Goal: Information Seeking & Learning: Learn about a topic

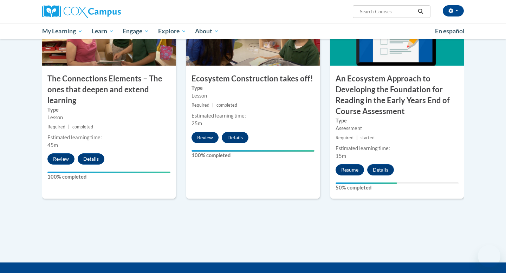
scroll to position [575, 0]
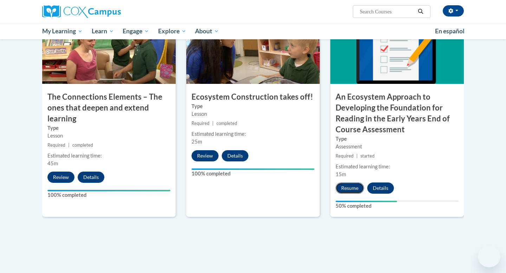
click at [355, 189] on button "Resume" at bounding box center [349, 188] width 28 height 11
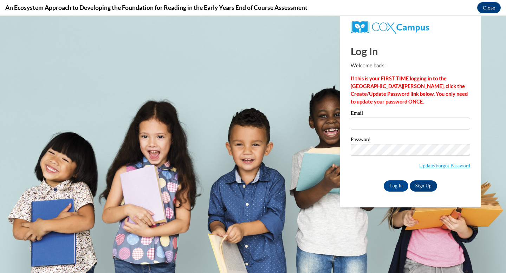
scroll to position [0, 0]
click at [378, 123] on input "Email" at bounding box center [409, 124] width 119 height 12
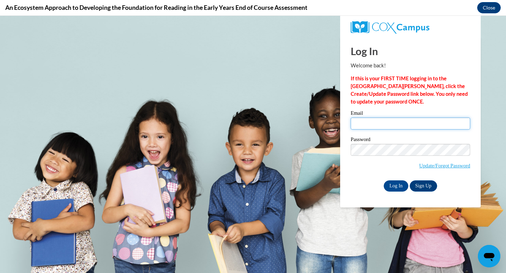
type input "nicee422@yahoo.com"
click at [397, 186] on input "Log In" at bounding box center [395, 185] width 25 height 11
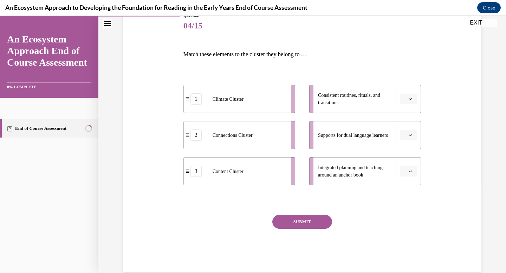
scroll to position [87, 0]
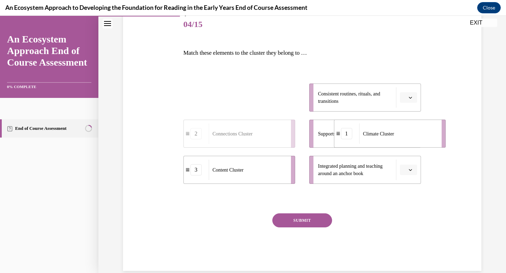
drag, startPoint x: 237, startPoint y: 99, endPoint x: 388, endPoint y: 134, distance: 154.3
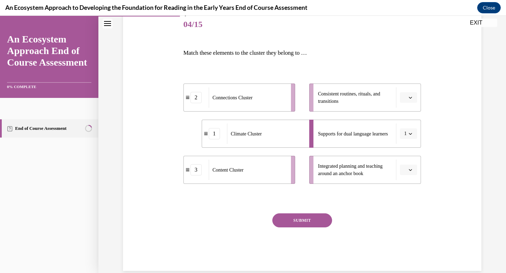
click at [411, 136] on span "button" at bounding box center [410, 133] width 5 height 5
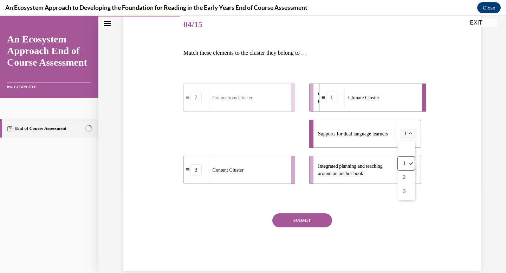
drag, startPoint x: 263, startPoint y: 136, endPoint x: 380, endPoint y: 100, distance: 122.7
click at [379, 100] on span "Climate Cluster" at bounding box center [363, 97] width 31 height 5
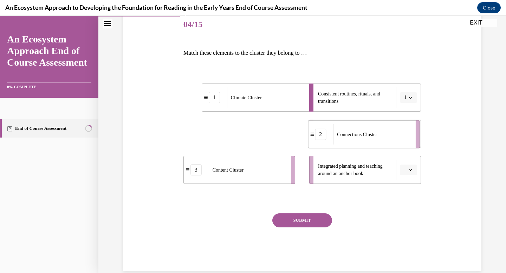
drag, startPoint x: 253, startPoint y: 134, endPoint x: 378, endPoint y: 135, distance: 124.3
click at [377, 135] on span "Connections Cluster" at bounding box center [357, 134] width 40 height 5
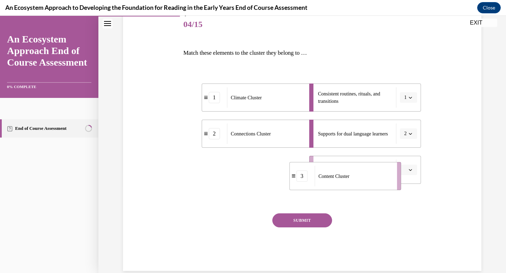
drag, startPoint x: 253, startPoint y: 177, endPoint x: 364, endPoint y: 183, distance: 110.4
click at [364, 183] on div "Content Cluster" at bounding box center [353, 176] width 78 height 20
click at [313, 222] on button "SUBMIT" at bounding box center [302, 220] width 60 height 14
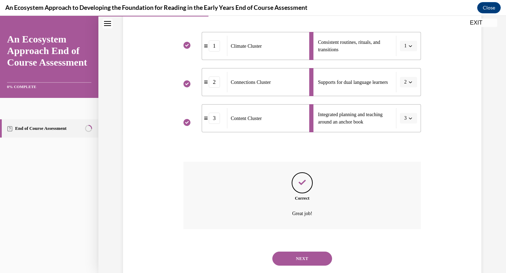
scroll to position [156, 0]
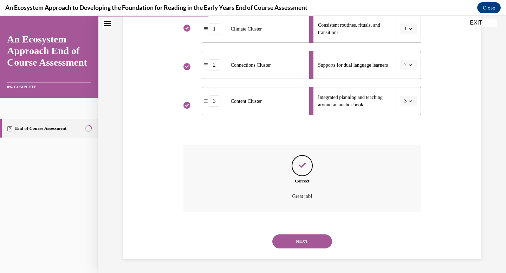
click at [310, 239] on button "NEXT" at bounding box center [302, 242] width 60 height 14
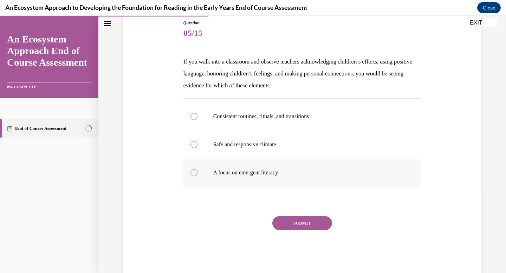
click at [193, 172] on div at bounding box center [193, 172] width 7 height 7
click at [193, 172] on input "A focus on emergent literacy" at bounding box center [193, 172] width 7 height 7
radio input "true"
click at [304, 225] on button "SUBMIT" at bounding box center [302, 223] width 60 height 14
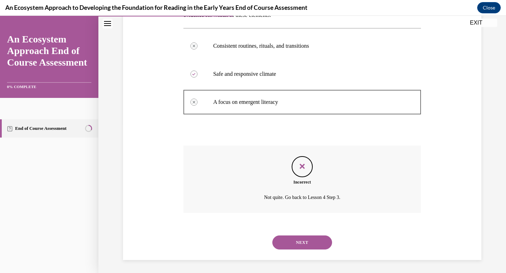
scroll to position [150, 0]
click at [309, 244] on button "NEXT" at bounding box center [302, 242] width 60 height 14
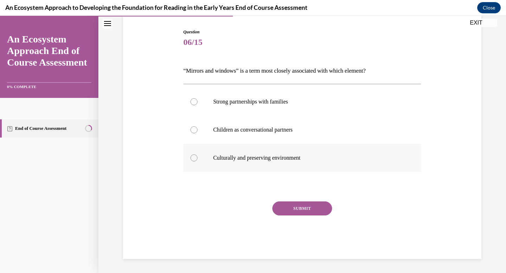
click at [192, 158] on div at bounding box center [193, 157] width 7 height 7
click at [192, 158] on input "Culturally and preserving environment" at bounding box center [193, 157] width 7 height 7
radio input "true"
click at [290, 208] on button "SUBMIT" at bounding box center [302, 209] width 60 height 14
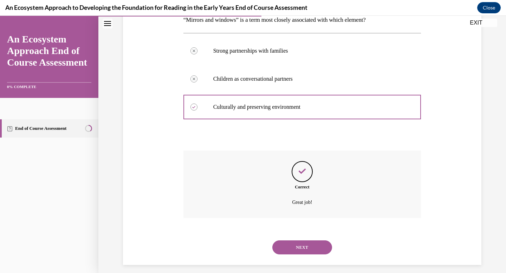
scroll to position [126, 0]
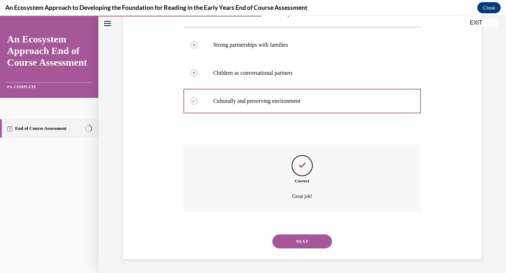
click at [299, 240] on button "NEXT" at bounding box center [302, 242] width 60 height 14
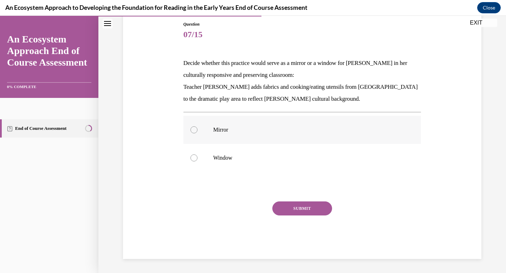
click at [194, 130] on div at bounding box center [193, 129] width 7 height 7
click at [194, 130] on input "Mirror" at bounding box center [193, 129] width 7 height 7
radio input "true"
click at [287, 206] on button "SUBMIT" at bounding box center [302, 209] width 60 height 14
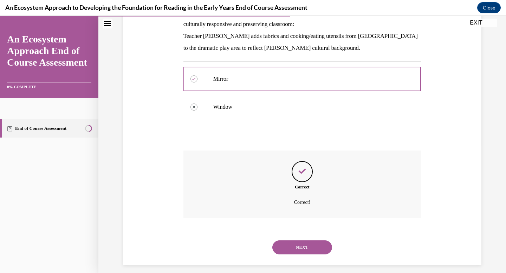
scroll to position [133, 0]
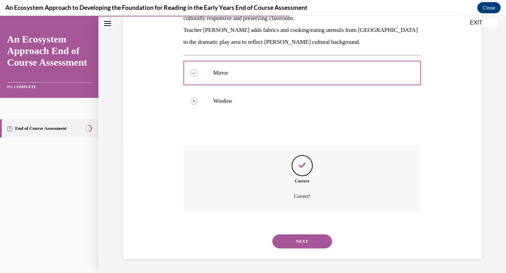
click at [297, 240] on button "NEXT" at bounding box center [302, 242] width 60 height 14
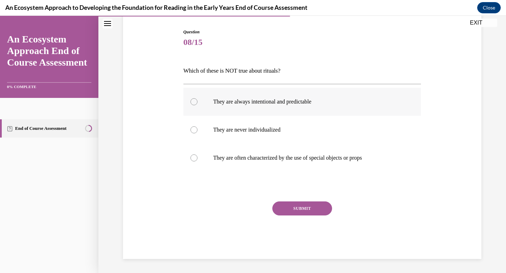
click at [198, 101] on label "They are always intentional and predictable" at bounding box center [302, 102] width 238 height 28
click at [197, 101] on input "They are always intentional and predictable" at bounding box center [193, 101] width 7 height 7
radio input "true"
click at [297, 210] on button "SUBMIT" at bounding box center [302, 209] width 60 height 14
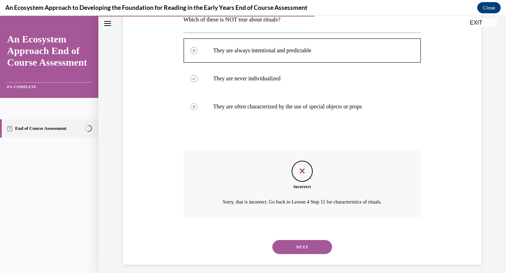
scroll to position [126, 0]
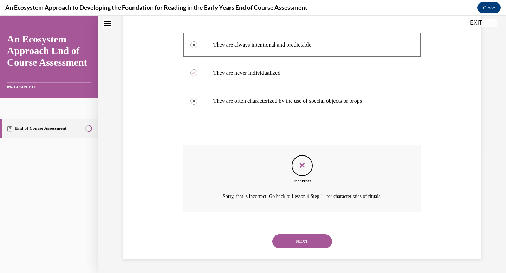
click at [299, 243] on button "NEXT" at bounding box center [302, 242] width 60 height 14
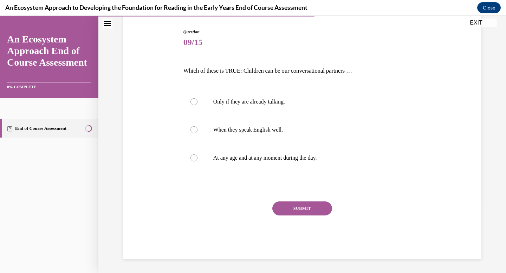
scroll to position [69, 0]
click at [191, 159] on div at bounding box center [193, 157] width 7 height 7
click at [191, 159] on input "At any age and at any moment during the day." at bounding box center [193, 157] width 7 height 7
radio input "true"
click at [284, 207] on button "SUBMIT" at bounding box center [302, 209] width 60 height 14
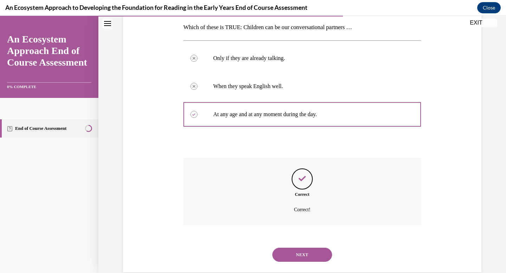
scroll to position [126, 0]
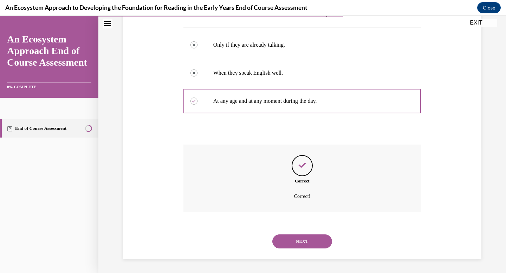
click at [298, 240] on button "NEXT" at bounding box center [302, 242] width 60 height 14
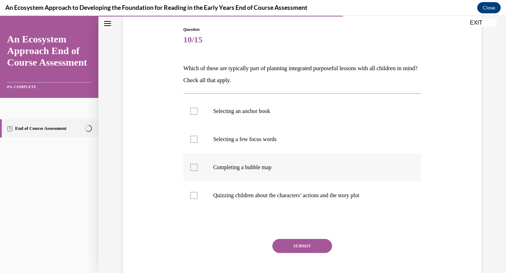
scroll to position [72, 0]
click at [192, 109] on div at bounding box center [193, 110] width 7 height 7
click at [192, 109] on input "Selecting an anchor book" at bounding box center [193, 110] width 7 height 7
checkbox input "true"
click at [194, 167] on div at bounding box center [193, 167] width 7 height 7
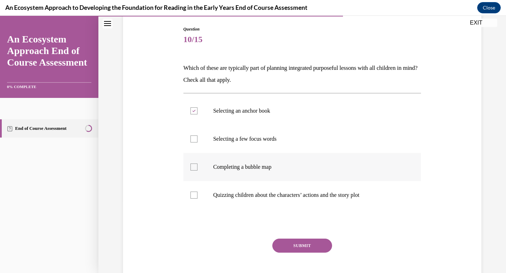
click at [194, 167] on input "Completing a bubble map" at bounding box center [193, 167] width 7 height 7
checkbox input "true"
click at [193, 144] on label "Selecting a few focus words" at bounding box center [302, 139] width 238 height 28
click at [193, 143] on input "Selecting a few focus words" at bounding box center [193, 139] width 7 height 7
checkbox input "true"
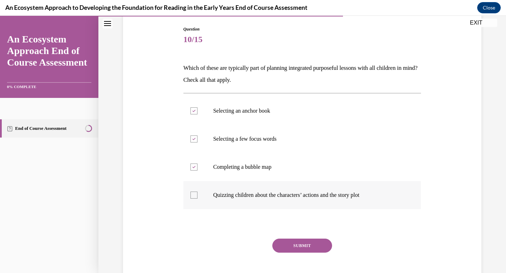
click at [197, 191] on label "Quizzing children about the characters’ actions and the story plot" at bounding box center [302, 195] width 238 height 28
click at [197, 192] on input "Quizzing children about the characters’ actions and the story plot" at bounding box center [193, 195] width 7 height 7
checkbox input "true"
click at [291, 245] on button "SUBMIT" at bounding box center [302, 246] width 60 height 14
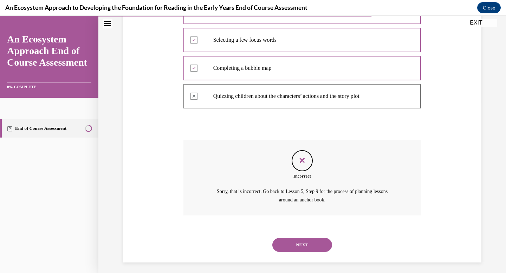
scroll to position [174, 0]
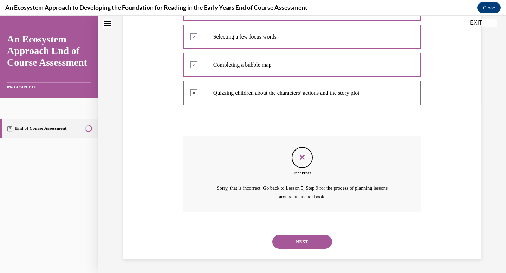
click at [296, 243] on button "NEXT" at bounding box center [302, 242] width 60 height 14
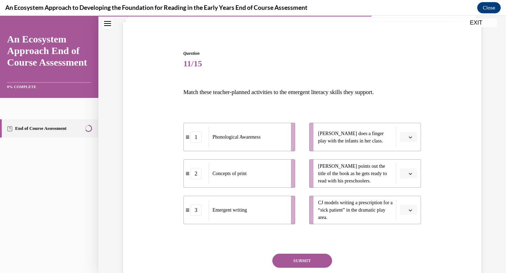
scroll to position [54, 0]
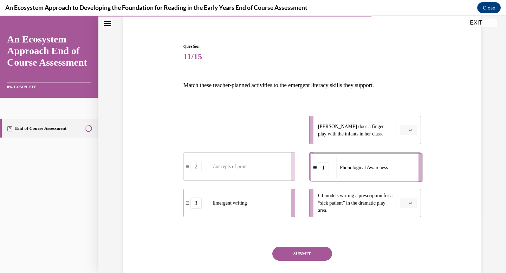
drag, startPoint x: 257, startPoint y: 133, endPoint x: 385, endPoint y: 171, distance: 133.0
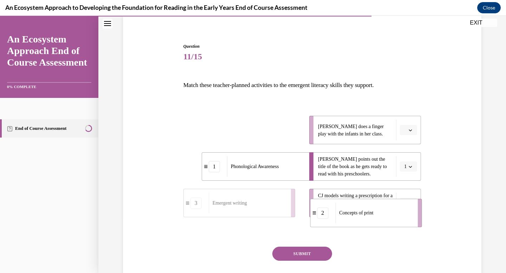
drag, startPoint x: 270, startPoint y: 129, endPoint x: 396, endPoint y: 211, distance: 150.4
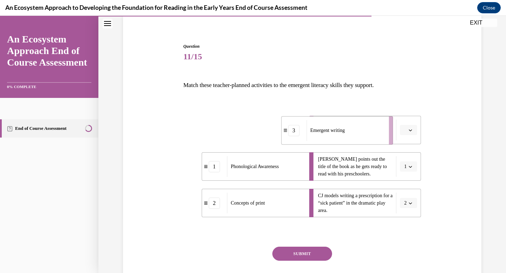
drag, startPoint x: 241, startPoint y: 129, endPoint x: 347, endPoint y: 130, distance: 106.7
click at [344, 130] on span "Emergent writing" at bounding box center [327, 130] width 34 height 5
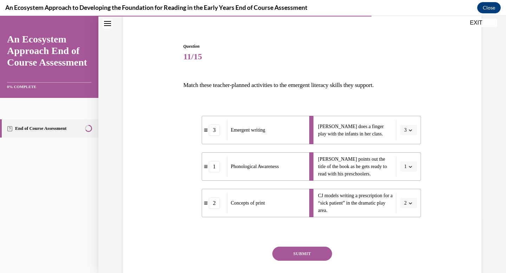
click at [308, 253] on button "SUBMIT" at bounding box center [302, 254] width 60 height 14
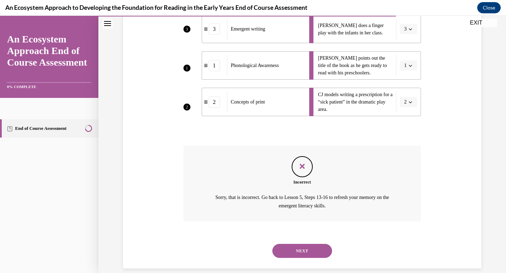
scroll to position [165, 0]
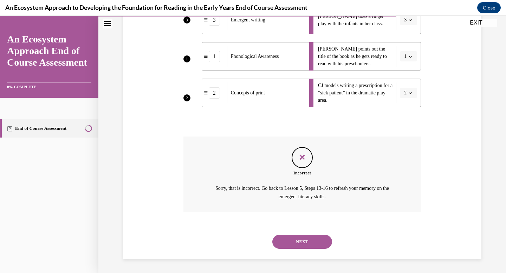
click at [308, 244] on button "NEXT" at bounding box center [302, 242] width 60 height 14
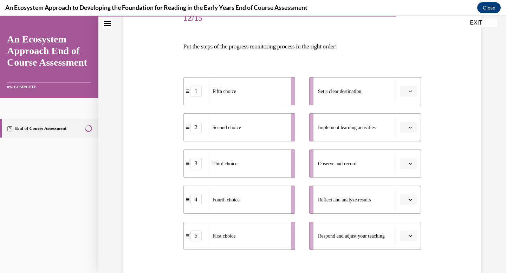
scroll to position [94, 0]
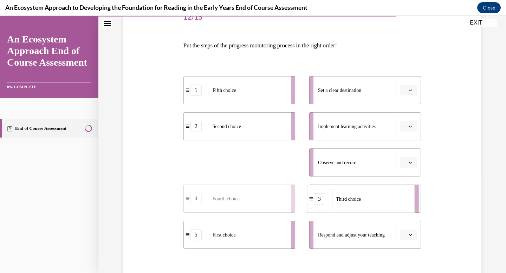
drag, startPoint x: 246, startPoint y: 170, endPoint x: 370, endPoint y: 205, distance: 129.2
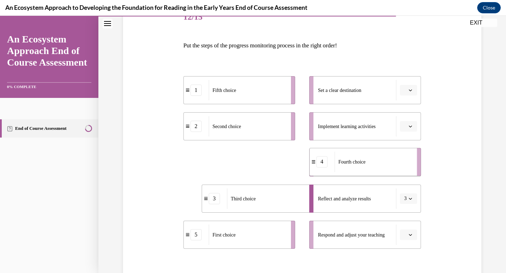
drag, startPoint x: 241, startPoint y: 167, endPoint x: 367, endPoint y: 166, distance: 125.7
click at [367, 166] on div "Fourth choice" at bounding box center [373, 162] width 78 height 20
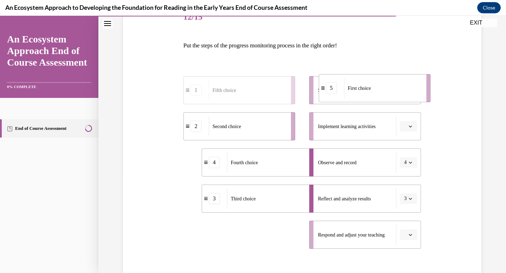
drag, startPoint x: 248, startPoint y: 238, endPoint x: 383, endPoint y: 91, distance: 199.5
click at [383, 91] on div "First choice" at bounding box center [383, 88] width 78 height 20
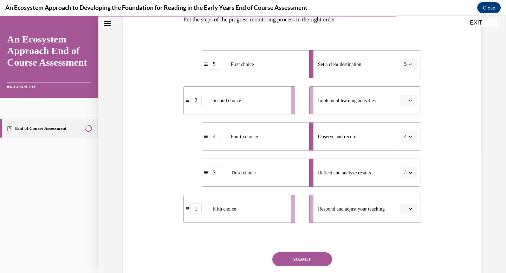
scroll to position [120, 0]
drag, startPoint x: 262, startPoint y: 216, endPoint x: 378, endPoint y: 71, distance: 186.5
click at [378, 71] on div "Fifth choice" at bounding box center [364, 63] width 78 height 20
click at [255, 68] on div "Fifth choice" at bounding box center [266, 64] width 78 height 20
click at [413, 64] on button "1" at bounding box center [408, 64] width 17 height 11
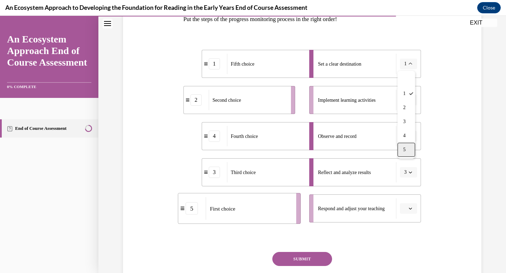
click at [407, 151] on div "5" at bounding box center [406, 150] width 18 height 14
click at [417, 132] on li "Observe and record 4" at bounding box center [365, 136] width 112 height 28
click at [411, 207] on icon "button" at bounding box center [410, 209] width 4 height 4
click at [408, 193] on div "5" at bounding box center [407, 193] width 18 height 14
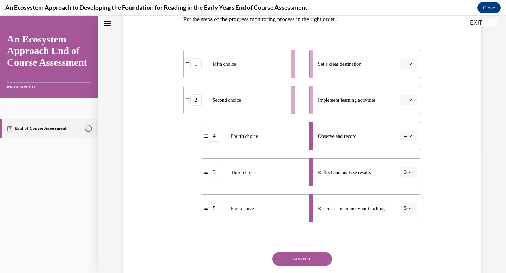
click at [414, 99] on button "button" at bounding box center [408, 100] width 17 height 11
click at [411, 64] on icon "button" at bounding box center [410, 64] width 4 height 4
click at [408, 93] on div "1" at bounding box center [407, 94] width 18 height 14
click at [411, 63] on icon "button" at bounding box center [410, 64] width 4 height 4
click at [407, 153] on div "5" at bounding box center [406, 150] width 18 height 14
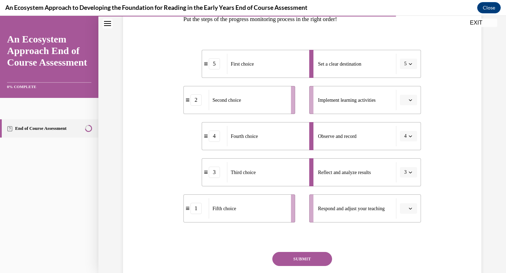
click at [412, 208] on span "button" at bounding box center [410, 208] width 5 height 5
click at [403, 132] on div "1" at bounding box center [407, 137] width 18 height 14
click at [411, 97] on button "button" at bounding box center [408, 100] width 17 height 11
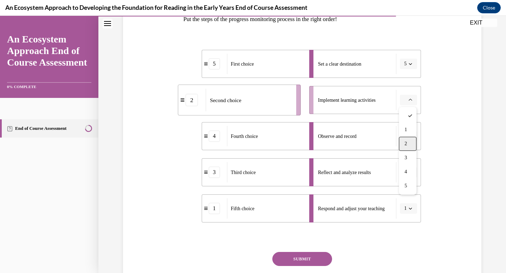
click at [407, 144] on div "2" at bounding box center [407, 144] width 18 height 14
click at [325, 258] on button "SUBMIT" at bounding box center [302, 259] width 60 height 14
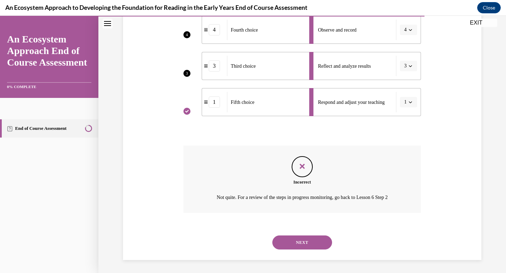
scroll to position [228, 0]
click at [308, 242] on button "NEXT" at bounding box center [302, 242] width 60 height 14
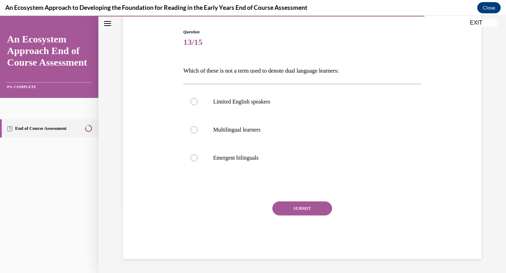
scroll to position [69, 0]
click at [193, 102] on div at bounding box center [193, 101] width 7 height 7
click at [193, 102] on input "Limited English speakers" at bounding box center [193, 101] width 7 height 7
radio input "true"
click at [290, 206] on button "SUBMIT" at bounding box center [302, 209] width 60 height 14
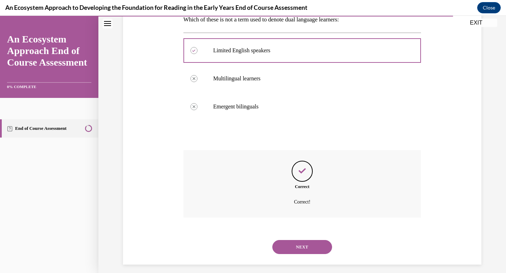
scroll to position [126, 0]
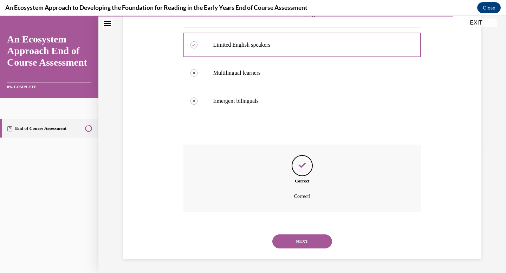
click at [301, 238] on button "NEXT" at bounding box center [302, 242] width 60 height 14
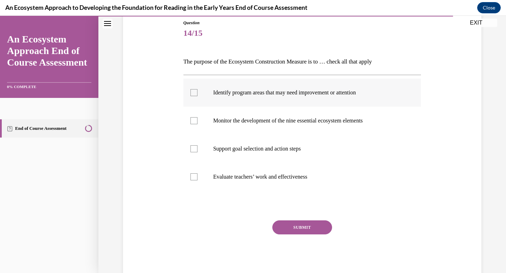
click at [188, 93] on label "Identify program areas that may need improvement or attention" at bounding box center [302, 93] width 238 height 28
click at [190, 93] on input "Identify program areas that may need improvement or attention" at bounding box center [193, 92] width 7 height 7
checkbox input "true"
click at [195, 116] on label "Monitor the development of the nine essential ecosystem elements" at bounding box center [302, 121] width 238 height 28
click at [195, 117] on input "Monitor the development of the nine essential ecosystem elements" at bounding box center [193, 120] width 7 height 7
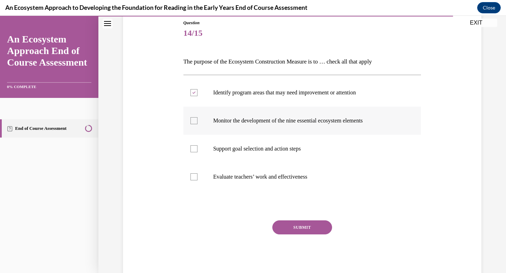
checkbox input "true"
click at [197, 174] on div at bounding box center [193, 176] width 7 height 7
click at [197, 174] on input "Evaluate teachers’ work and effectiveness" at bounding box center [193, 176] width 7 height 7
checkbox input "true"
click at [320, 228] on button "SUBMIT" at bounding box center [302, 227] width 60 height 14
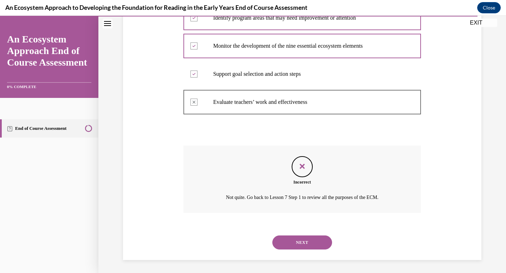
scroll to position [154, 0]
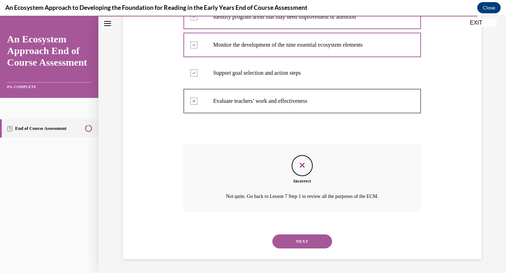
click at [315, 239] on button "NEXT" at bounding box center [302, 242] width 60 height 14
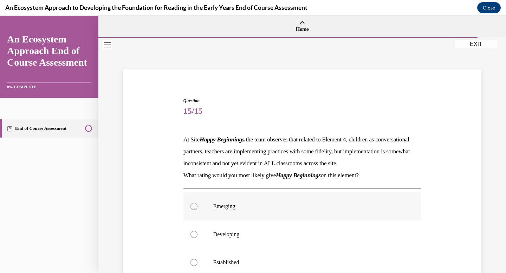
click at [187, 212] on label "Emerging" at bounding box center [302, 206] width 238 height 28
click at [190, 210] on input "Emerging" at bounding box center [193, 206] width 7 height 7
radio input "true"
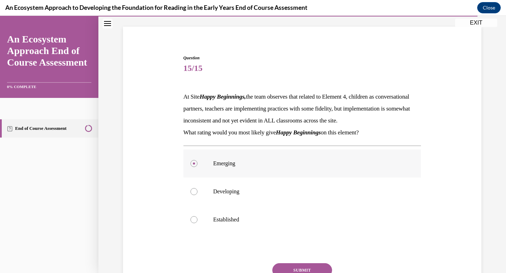
scroll to position [108, 0]
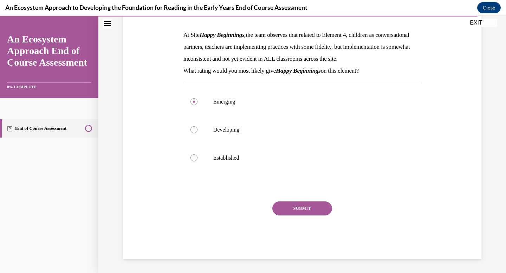
click at [293, 214] on button "SUBMIT" at bounding box center [302, 209] width 60 height 14
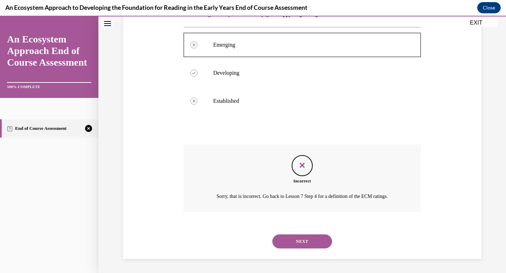
scroll to position [173, 0]
click at [298, 239] on button "NEXT" at bounding box center [302, 242] width 60 height 14
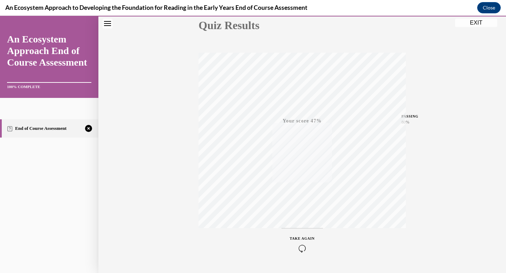
scroll to position [103, 0]
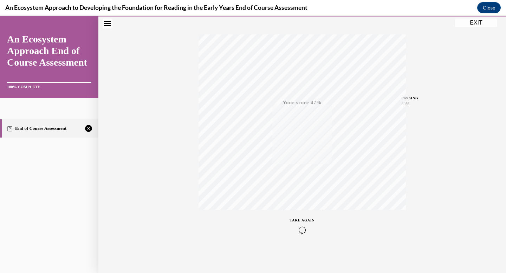
click at [304, 231] on icon "button" at bounding box center [302, 230] width 25 height 8
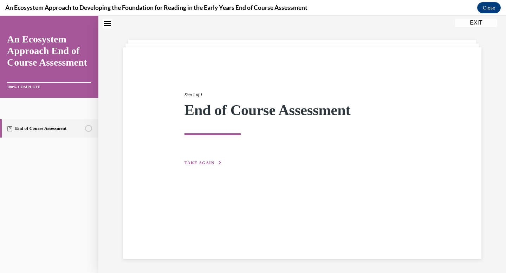
scroll to position [80, 0]
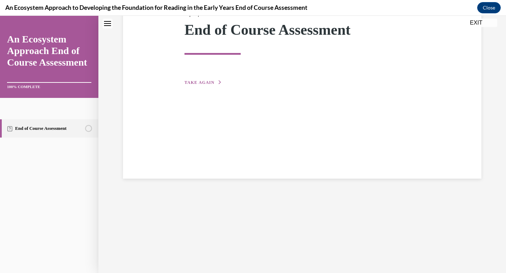
click at [213, 85] on button "TAKE AGAIN" at bounding box center [203, 82] width 38 height 6
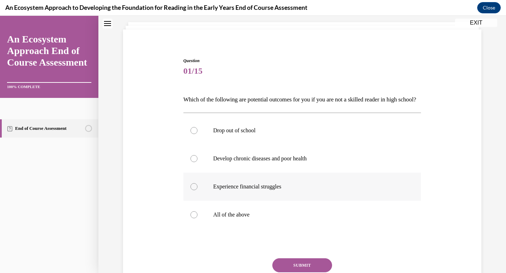
scroll to position [40, 0]
click at [195, 218] on div at bounding box center [193, 214] width 7 height 7
click at [195, 218] on input "All of the above" at bounding box center [193, 214] width 7 height 7
radio input "true"
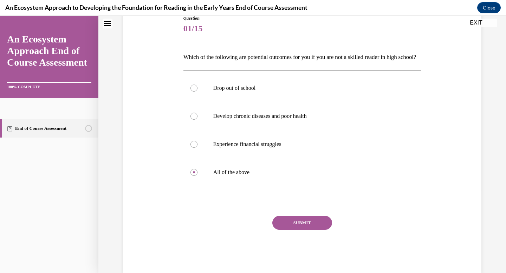
click at [294, 230] on button "SUBMIT" at bounding box center [302, 223] width 60 height 14
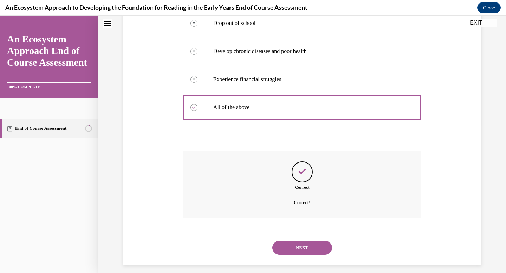
scroll to position [166, 0]
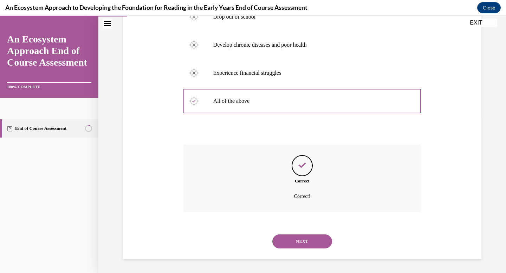
click at [296, 241] on button "NEXT" at bounding box center [302, 242] width 60 height 14
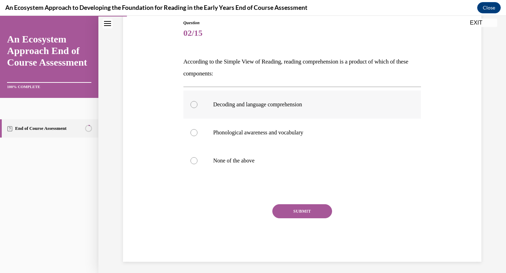
click at [195, 100] on label "Decoding and language comprehension" at bounding box center [302, 105] width 238 height 28
click at [195, 101] on input "Decoding and language comprehension" at bounding box center [193, 104] width 7 height 7
radio input "true"
click at [306, 210] on button "SUBMIT" at bounding box center [302, 211] width 60 height 14
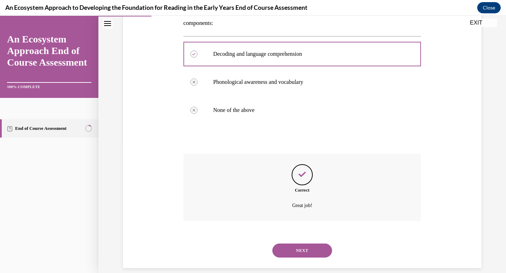
scroll to position [138, 0]
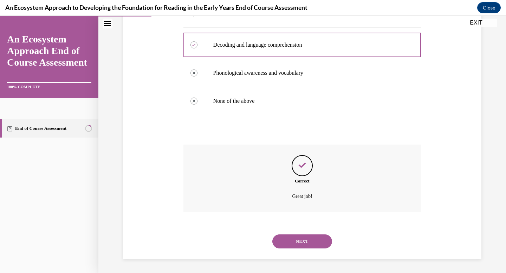
click at [309, 240] on button "NEXT" at bounding box center [302, 242] width 60 height 14
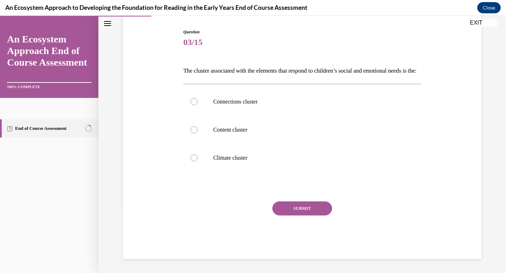
scroll to position [78, 0]
click at [195, 105] on div at bounding box center [193, 101] width 7 height 7
click at [195, 105] on input "Connections cluster" at bounding box center [193, 101] width 7 height 7
radio input "true"
click at [314, 216] on button "SUBMIT" at bounding box center [302, 209] width 60 height 14
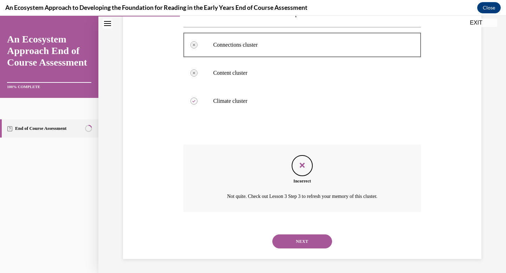
scroll to position [138, 0]
click at [305, 241] on button "NEXT" at bounding box center [302, 242] width 60 height 14
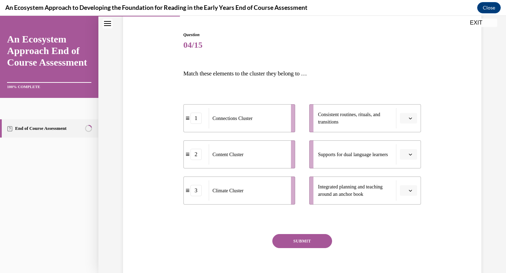
scroll to position [68, 0]
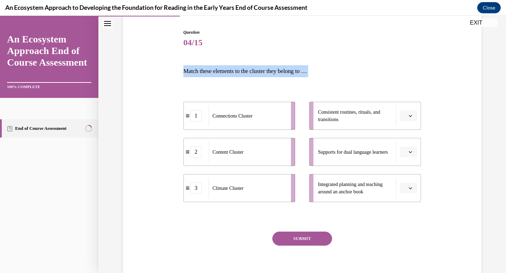
drag, startPoint x: 184, startPoint y: 70, endPoint x: 153, endPoint y: 134, distance: 71.8
click at [153, 134] on div "Question 04/15 Match these elements to the cluster they belong to … 1 Connectio…" at bounding box center [302, 148] width 362 height 281
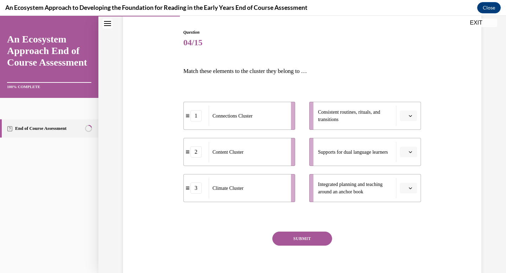
drag, startPoint x: 184, startPoint y: 71, endPoint x: 298, endPoint y: 39, distance: 118.3
click at [298, 39] on div "Question 04/15 Match these elements to the cluster they belong to … 1 Connectio…" at bounding box center [302, 159] width 238 height 260
drag, startPoint x: 272, startPoint y: 121, endPoint x: 360, endPoint y: 125, distance: 88.6
click at [360, 125] on div "Connections Cluster" at bounding box center [336, 120] width 78 height 20
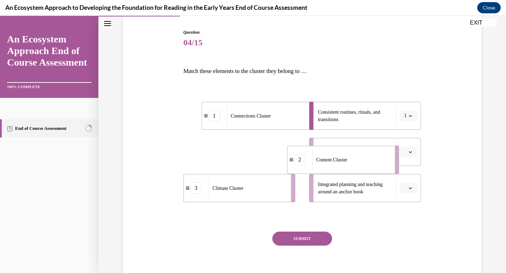
drag, startPoint x: 276, startPoint y: 147, endPoint x: 387, endPoint y: 152, distance: 111.1
click at [387, 152] on div "Content Cluster" at bounding box center [351, 160] width 78 height 20
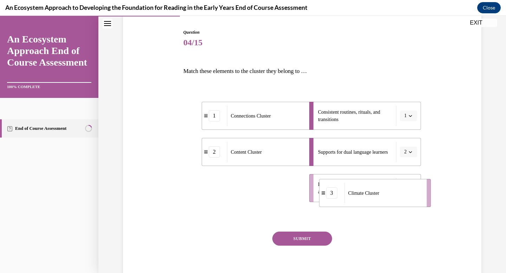
drag, startPoint x: 263, startPoint y: 186, endPoint x: 400, endPoint y: 190, distance: 136.7
click at [400, 190] on div "Climate Cluster" at bounding box center [383, 193] width 78 height 20
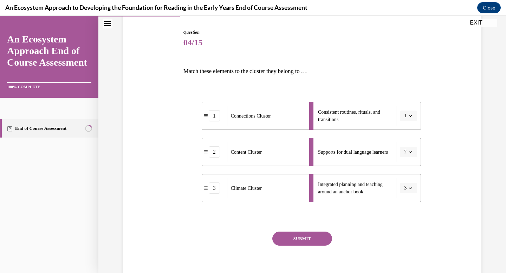
click at [311, 241] on button "SUBMIT" at bounding box center [302, 239] width 60 height 14
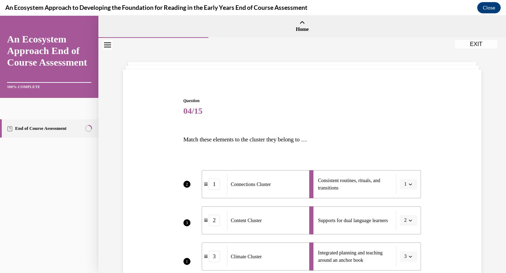
scroll to position [164, 0]
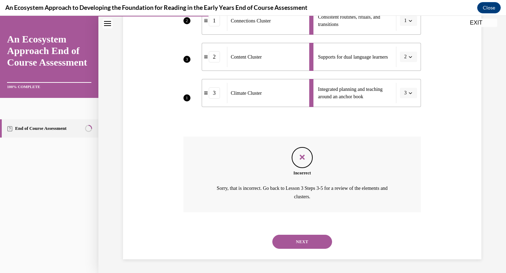
click at [475, 24] on button "EXIT" at bounding box center [476, 23] width 42 height 8
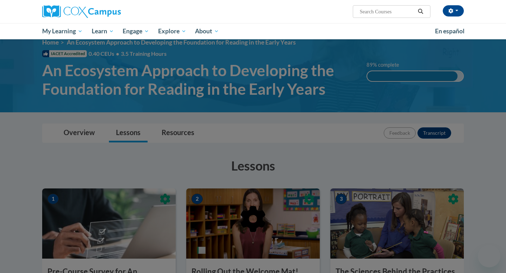
scroll to position [0, 0]
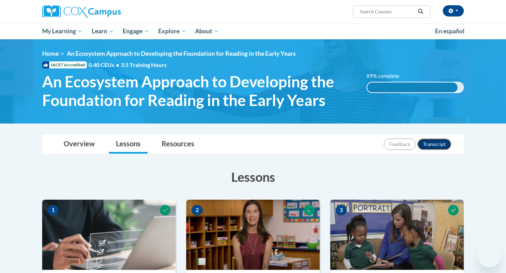
click at [435, 145] on button "Transcript" at bounding box center [434, 144] width 34 height 11
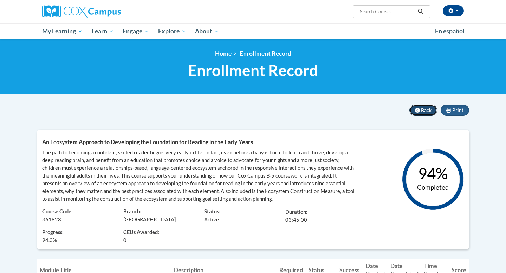
click at [425, 109] on span "Back" at bounding box center [426, 110] width 11 height 6
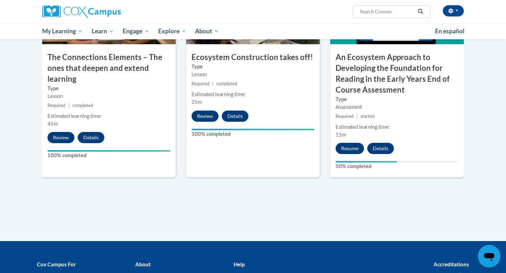
scroll to position [613, 0]
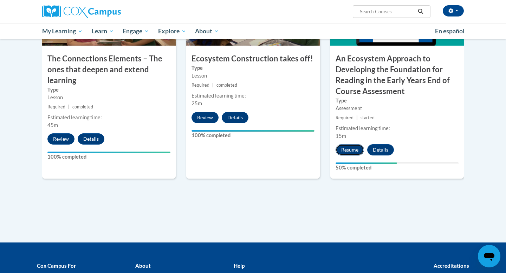
click at [348, 149] on button "Resume" at bounding box center [349, 149] width 28 height 11
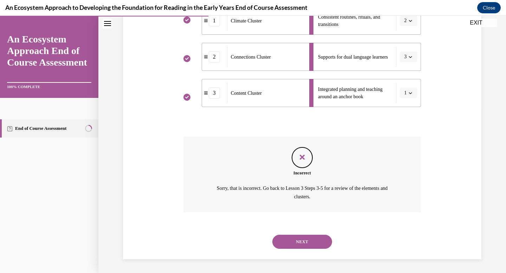
scroll to position [161, 0]
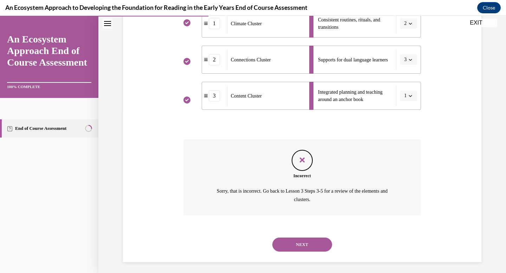
click at [54, 130] on link "End of Course Assessment" at bounding box center [49, 128] width 98 height 18
click at [48, 127] on link "End of Course Assessment" at bounding box center [49, 128] width 98 height 18
click at [10, 127] on icon "Table of contents" at bounding box center [10, 129] width 6 height 6
click at [11, 128] on icon "Table of contents" at bounding box center [10, 129] width 6 height 6
click at [88, 129] on circle "27% Completed" at bounding box center [88, 128] width 6 height 6
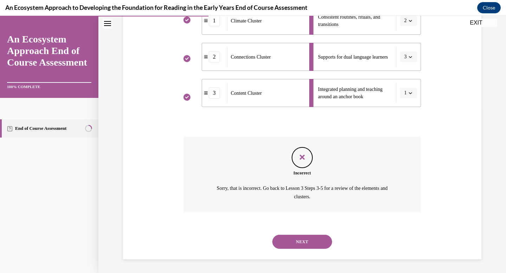
click at [299, 239] on button "NEXT" at bounding box center [302, 242] width 60 height 14
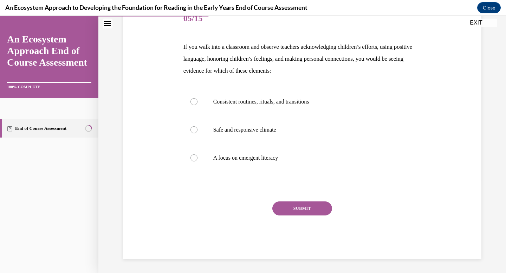
scroll to position [78, 0]
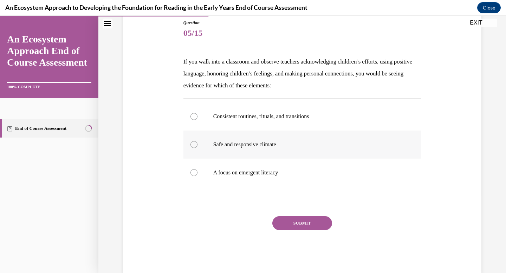
click at [194, 145] on div at bounding box center [193, 144] width 7 height 7
click at [194, 145] on input "Safe and responsive climate" at bounding box center [193, 144] width 7 height 7
radio input "true"
click at [293, 230] on div "SUBMIT" at bounding box center [302, 233] width 238 height 35
click at [289, 222] on button "SUBMIT" at bounding box center [302, 223] width 60 height 14
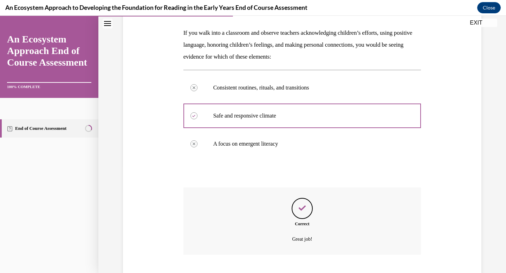
scroll to position [150, 0]
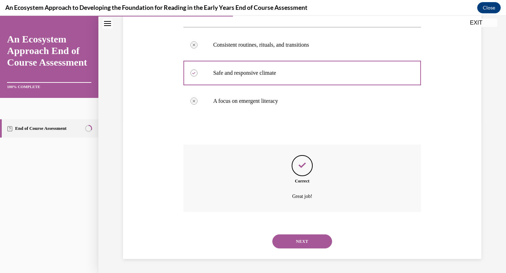
click at [291, 239] on button "NEXT" at bounding box center [302, 242] width 60 height 14
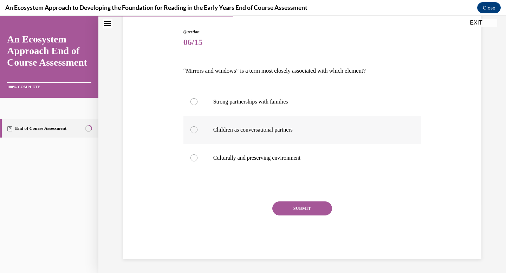
click at [193, 129] on div at bounding box center [193, 129] width 7 height 7
click at [193, 129] on input "Children as conversational partners" at bounding box center [193, 129] width 7 height 7
radio input "true"
click at [293, 204] on button "SUBMIT" at bounding box center [302, 209] width 60 height 14
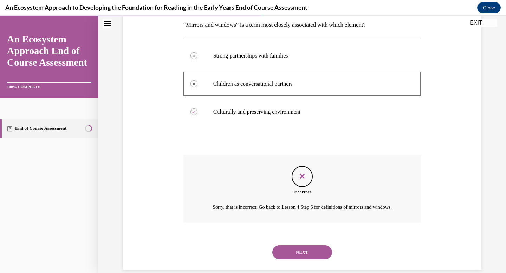
scroll to position [134, 0]
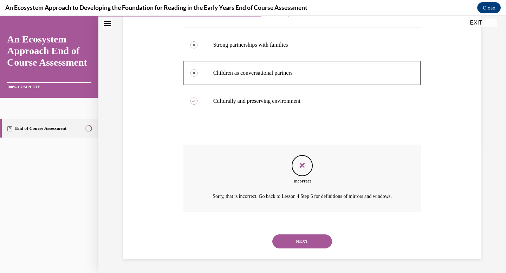
click at [303, 241] on button "NEXT" at bounding box center [302, 242] width 60 height 14
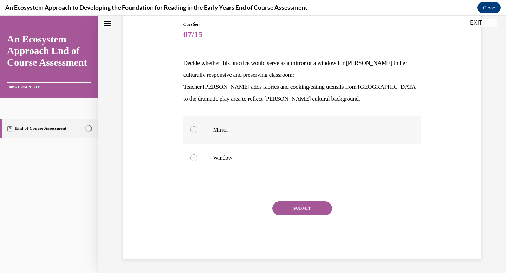
click at [195, 131] on div at bounding box center [193, 129] width 7 height 7
click at [195, 131] on input "Mirror" at bounding box center [193, 129] width 7 height 7
radio input "true"
click at [298, 208] on button "SUBMIT" at bounding box center [302, 209] width 60 height 14
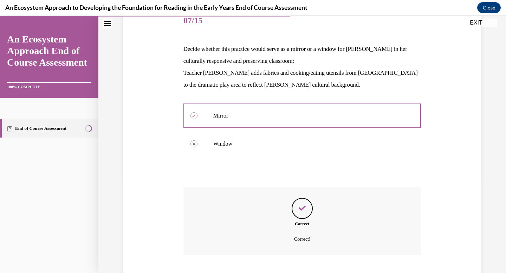
scroll to position [133, 0]
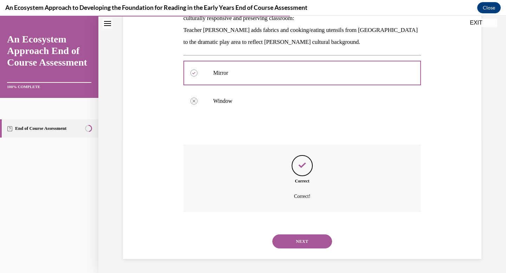
click at [295, 243] on button "NEXT" at bounding box center [302, 242] width 60 height 14
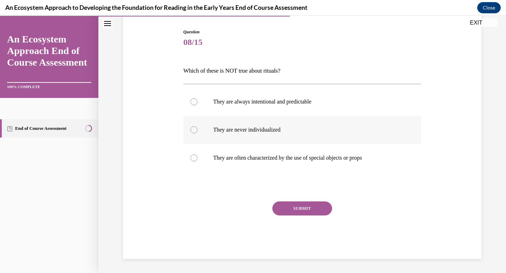
click at [194, 130] on div at bounding box center [193, 129] width 7 height 7
click at [194, 130] on input "They are never individualized" at bounding box center [193, 129] width 7 height 7
radio input "true"
click at [295, 208] on button "SUBMIT" at bounding box center [302, 209] width 60 height 14
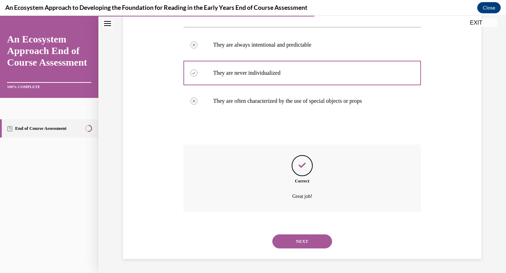
click at [305, 239] on button "NEXT" at bounding box center [302, 242] width 60 height 14
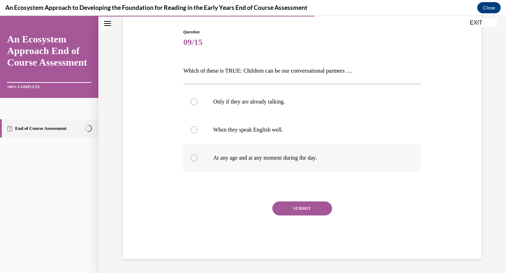
click at [197, 158] on label "At any age and at any moment during the day." at bounding box center [302, 158] width 238 height 28
click at [197, 158] on input "At any age and at any moment during the day." at bounding box center [193, 157] width 7 height 7
radio input "true"
click at [292, 205] on button "SUBMIT" at bounding box center [302, 209] width 60 height 14
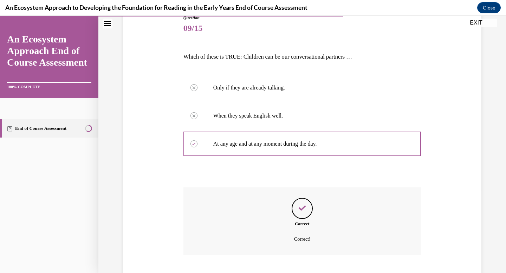
scroll to position [126, 0]
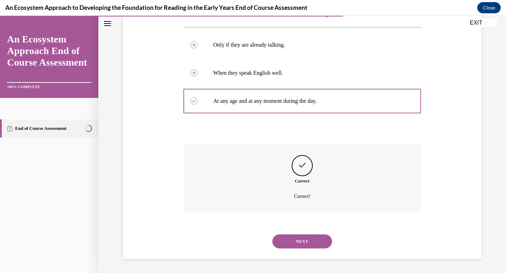
click at [294, 239] on button "NEXT" at bounding box center [302, 242] width 60 height 14
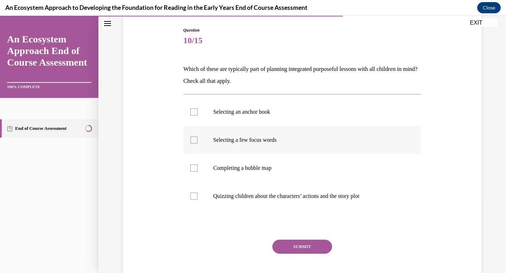
scroll to position [73, 0]
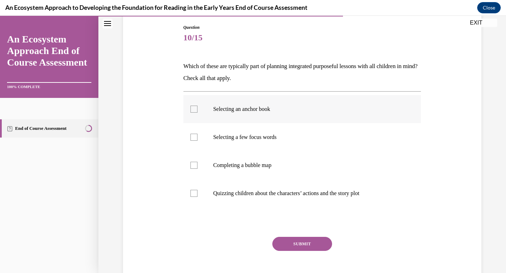
click at [194, 111] on div at bounding box center [193, 109] width 7 height 7
click at [194, 111] on input "Selecting an anchor book" at bounding box center [193, 109] width 7 height 7
checkbox input "true"
click at [194, 134] on div at bounding box center [193, 137] width 7 height 7
click at [194, 134] on input "Selecting a few focus words" at bounding box center [193, 137] width 7 height 7
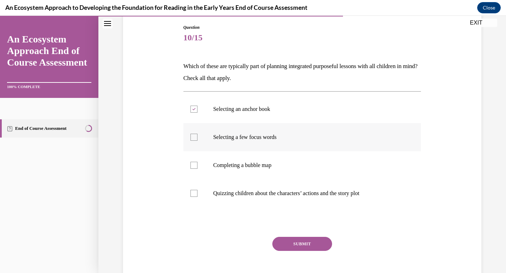
checkbox input "true"
click at [192, 166] on div at bounding box center [193, 165] width 7 height 7
click at [192, 166] on input "Completing a bubble map" at bounding box center [193, 165] width 7 height 7
checkbox input "true"
click at [299, 245] on button "SUBMIT" at bounding box center [302, 244] width 60 height 14
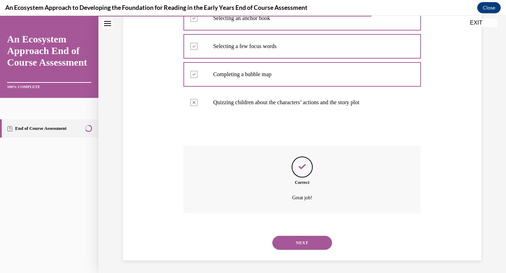
scroll to position [166, 0]
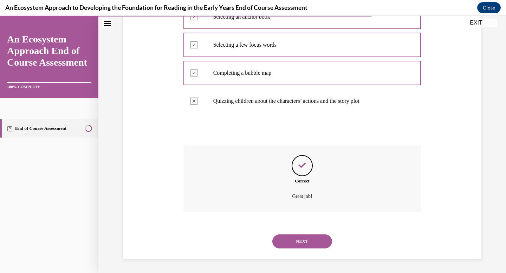
click at [301, 244] on button "NEXT" at bounding box center [302, 242] width 60 height 14
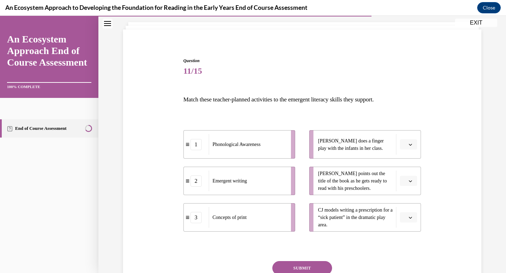
scroll to position [41, 0]
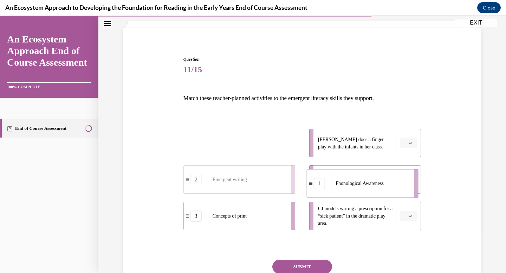
drag, startPoint x: 264, startPoint y: 143, endPoint x: 394, endPoint y: 176, distance: 134.5
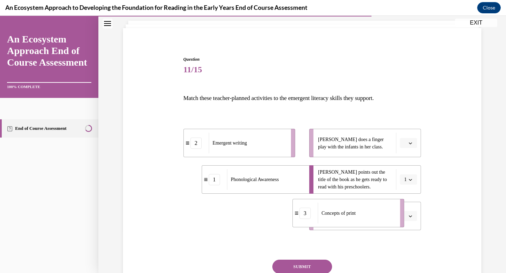
drag, startPoint x: 252, startPoint y: 222, endPoint x: 370, endPoint y: 220, distance: 118.0
click at [370, 220] on div "Concepts of print" at bounding box center [356, 213] width 78 height 21
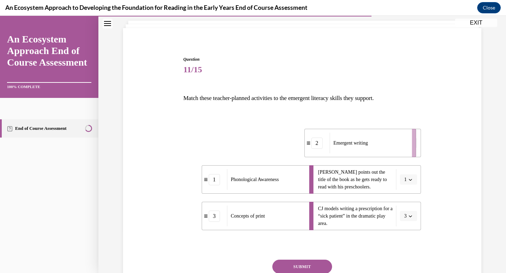
drag, startPoint x: 263, startPoint y: 143, endPoint x: 402, endPoint y: 141, distance: 138.7
click at [402, 141] on div "Emergent writing" at bounding box center [368, 143] width 78 height 21
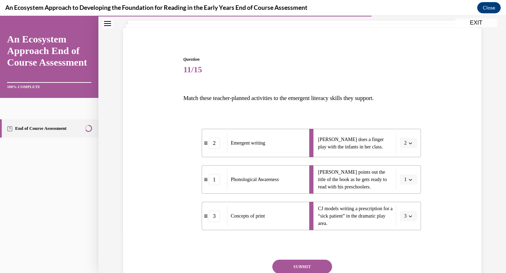
click at [313, 267] on button "SUBMIT" at bounding box center [302, 267] width 60 height 14
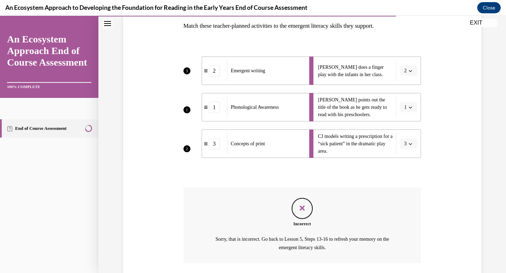
scroll to position [165, 0]
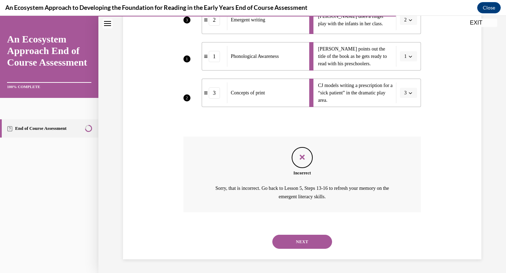
click at [308, 255] on div "NEXT" at bounding box center [302, 242] width 238 height 28
click at [293, 242] on button "NEXT" at bounding box center [302, 242] width 60 height 14
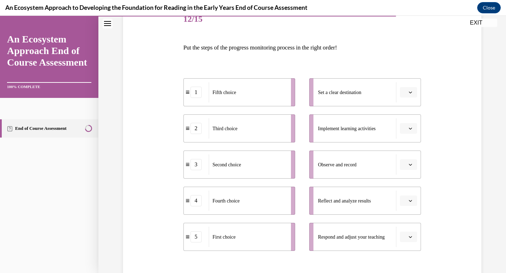
scroll to position [96, 0]
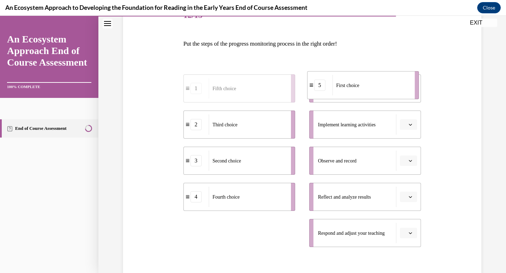
drag, startPoint x: 239, startPoint y: 241, endPoint x: 363, endPoint y: 93, distance: 192.7
click at [363, 93] on div "First choice" at bounding box center [371, 85] width 78 height 20
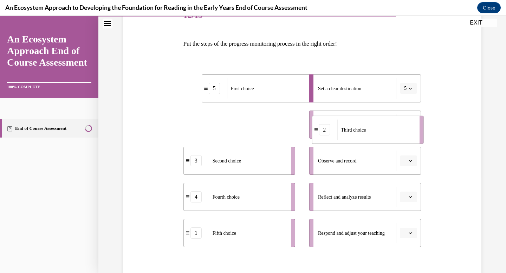
drag, startPoint x: 255, startPoint y: 134, endPoint x: 387, endPoint y: 140, distance: 132.1
click at [387, 140] on div "Third choice" at bounding box center [376, 130] width 78 height 20
click at [412, 123] on span "button" at bounding box center [410, 124] width 5 height 5
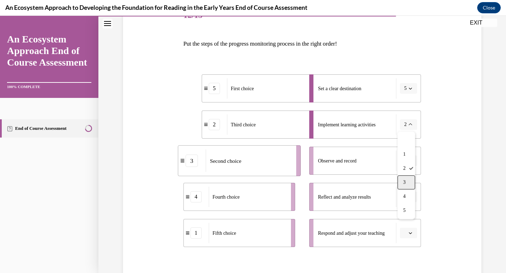
click at [407, 185] on div "3" at bounding box center [406, 183] width 18 height 14
click at [412, 125] on span "button" at bounding box center [410, 124] width 5 height 5
click at [402, 169] on div "2" at bounding box center [406, 169] width 18 height 14
click at [412, 87] on span "button" at bounding box center [410, 88] width 5 height 5
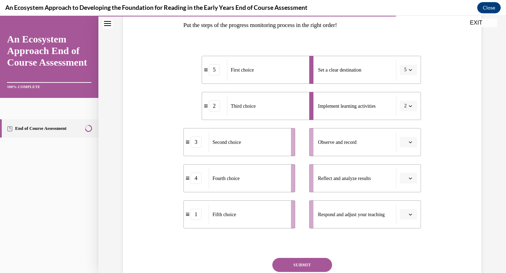
scroll to position [115, 0]
click at [410, 105] on icon "button" at bounding box center [410, 106] width 4 height 4
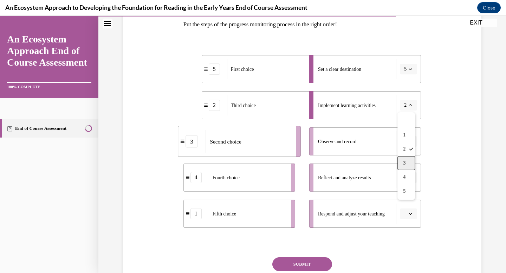
click at [407, 162] on div "3" at bounding box center [406, 163] width 18 height 14
click at [411, 143] on icon "button" at bounding box center [410, 142] width 4 height 4
click at [408, 184] on div "2" at bounding box center [407, 185] width 18 height 14
click at [410, 176] on icon "button" at bounding box center [410, 178] width 4 height 4
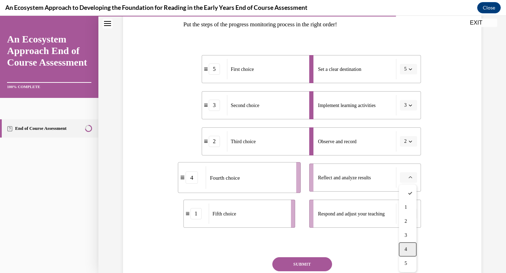
click at [408, 248] on div "4" at bounding box center [407, 250] width 18 height 14
click at [409, 210] on button "button" at bounding box center [408, 214] width 17 height 11
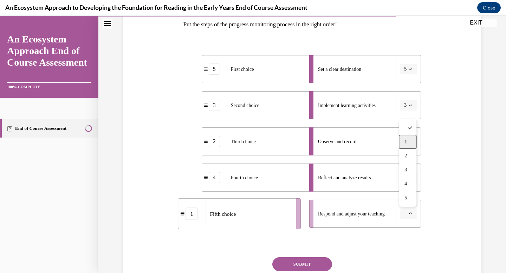
click at [410, 145] on div "1" at bounding box center [407, 142] width 18 height 14
click at [319, 263] on button "SUBMIT" at bounding box center [302, 264] width 60 height 14
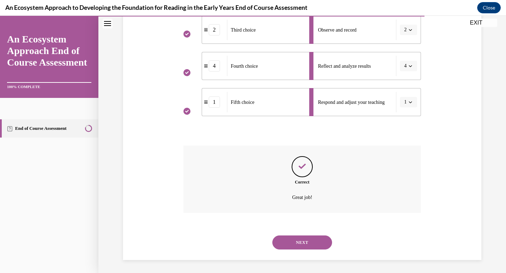
scroll to position [228, 0]
click at [303, 238] on button "NEXT" at bounding box center [302, 242] width 60 height 14
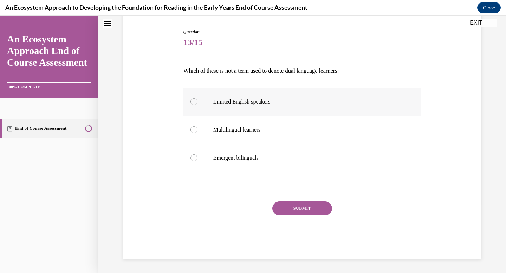
click at [194, 101] on div at bounding box center [193, 101] width 7 height 7
click at [194, 101] on input "Limited English speakers" at bounding box center [193, 101] width 7 height 7
radio input "true"
click at [296, 209] on button "SUBMIT" at bounding box center [302, 209] width 60 height 14
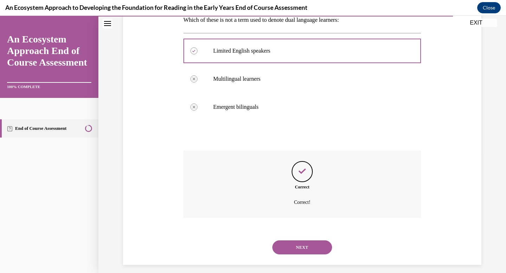
scroll to position [126, 0]
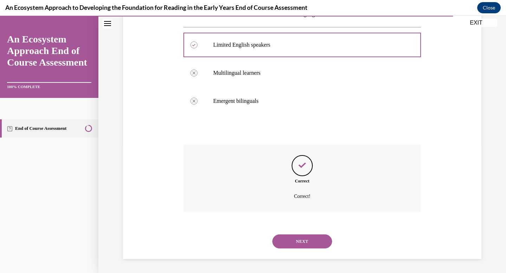
click at [299, 240] on button "NEXT" at bounding box center [302, 242] width 60 height 14
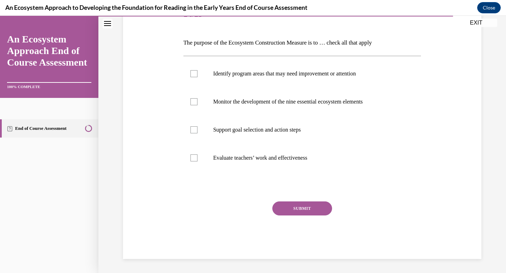
scroll to position [78, 0]
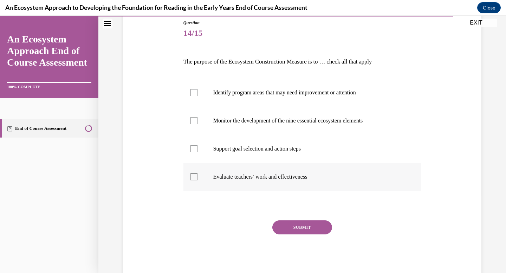
click at [194, 175] on div at bounding box center [193, 176] width 7 height 7
click at [194, 175] on input "Evaluate teachers’ work and effectiveness" at bounding box center [193, 176] width 7 height 7
checkbox input "true"
click at [194, 120] on div at bounding box center [193, 120] width 7 height 7
click at [194, 120] on input "Monitor the development of the nine essential ecosystem elements" at bounding box center [193, 120] width 7 height 7
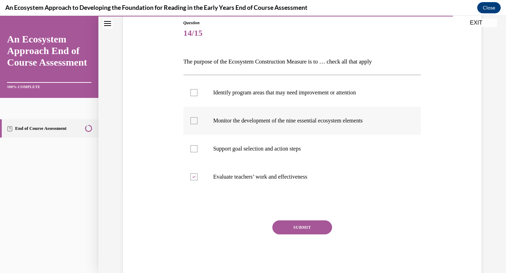
checkbox input "true"
click at [193, 147] on div at bounding box center [193, 148] width 7 height 7
click at [193, 147] on input "Support goal selection and action steps" at bounding box center [193, 148] width 7 height 7
checkbox input "true"
click at [195, 93] on div at bounding box center [193, 92] width 7 height 7
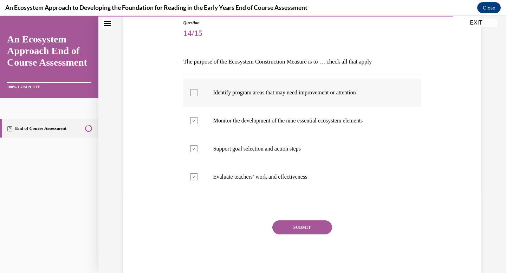
click at [195, 93] on input "Identify program areas that may need improvement or attention" at bounding box center [193, 92] width 7 height 7
checkbox input "true"
click at [308, 230] on button "SUBMIT" at bounding box center [302, 227] width 60 height 14
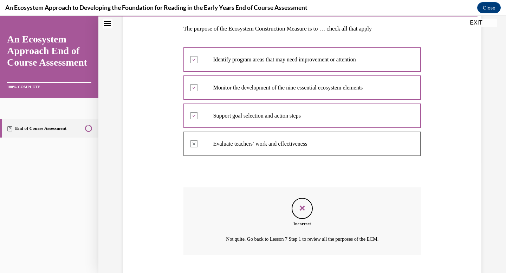
scroll to position [154, 0]
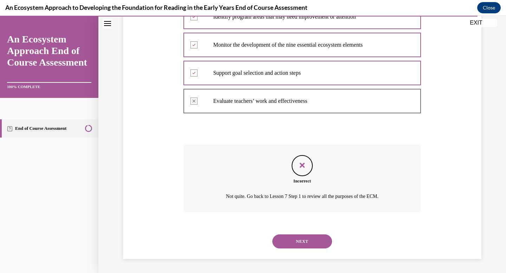
click at [305, 240] on button "NEXT" at bounding box center [302, 242] width 60 height 14
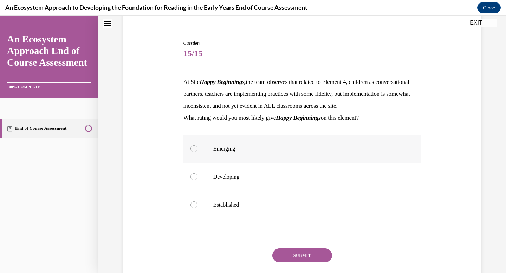
scroll to position [61, 0]
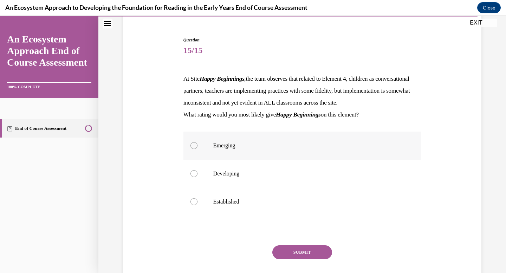
click at [195, 149] on div at bounding box center [193, 145] width 7 height 7
click at [195, 149] on input "Emerging" at bounding box center [193, 145] width 7 height 7
radio input "true"
click at [303, 259] on button "SUBMIT" at bounding box center [302, 252] width 60 height 14
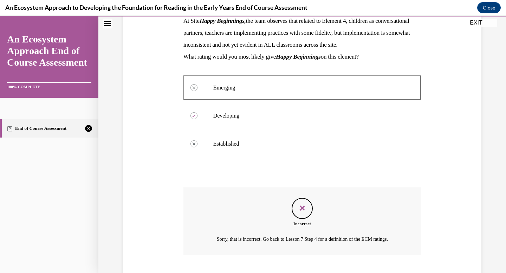
scroll to position [173, 0]
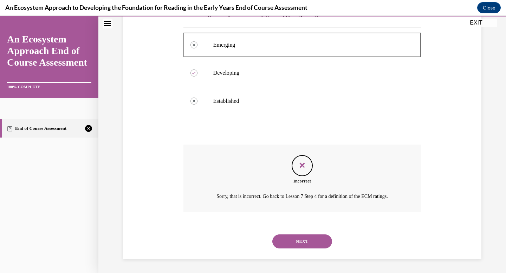
click at [298, 245] on button "NEXT" at bounding box center [302, 242] width 60 height 14
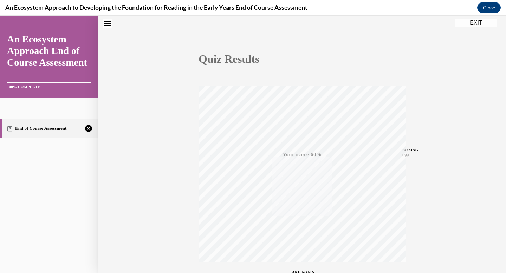
scroll to position [103, 0]
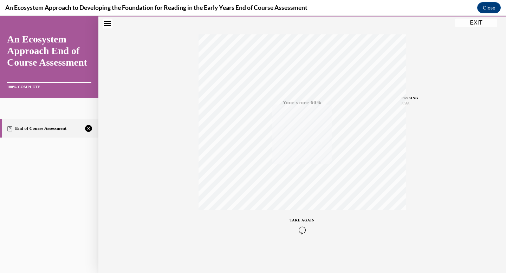
click at [476, 22] on button "EXIT" at bounding box center [476, 23] width 42 height 8
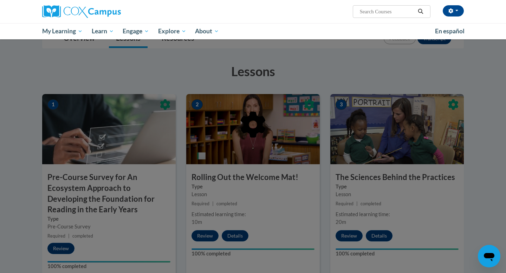
scroll to position [0, 0]
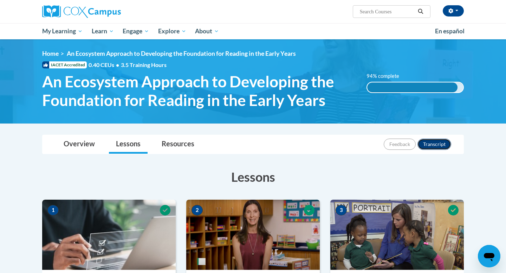
click at [434, 144] on button "Transcript" at bounding box center [434, 144] width 34 height 11
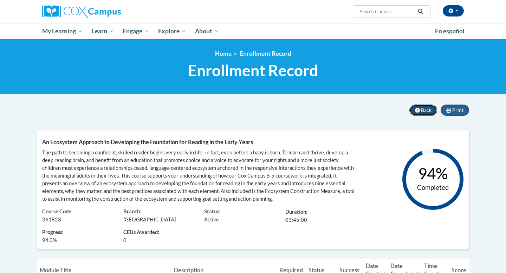
click at [422, 112] on span "Back" at bounding box center [426, 110] width 11 height 6
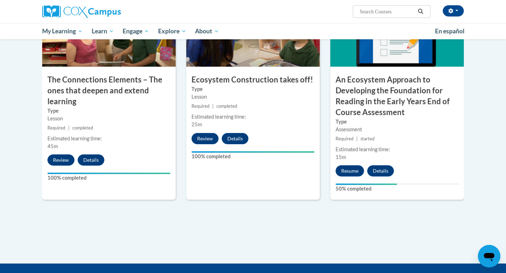
scroll to position [698, 0]
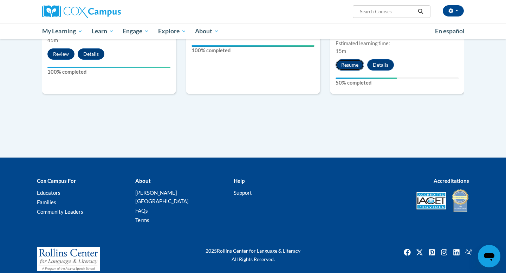
click at [345, 68] on button "Resume" at bounding box center [349, 64] width 28 height 11
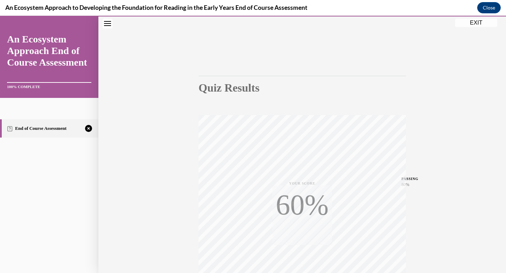
scroll to position [103, 0]
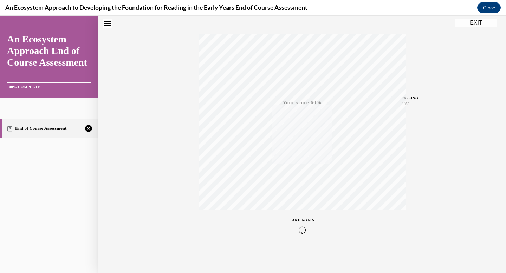
click at [302, 226] on icon "button" at bounding box center [302, 230] width 25 height 8
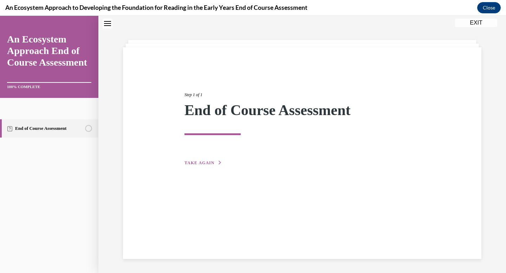
scroll to position [22, 0]
click at [207, 160] on span "TAKE AGAIN" at bounding box center [199, 162] width 30 height 5
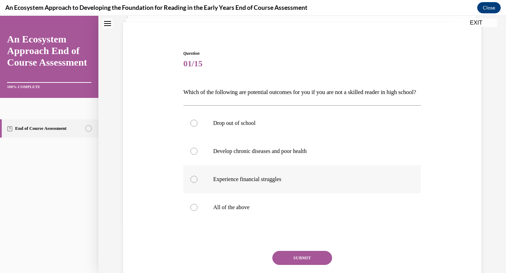
scroll to position [52, 0]
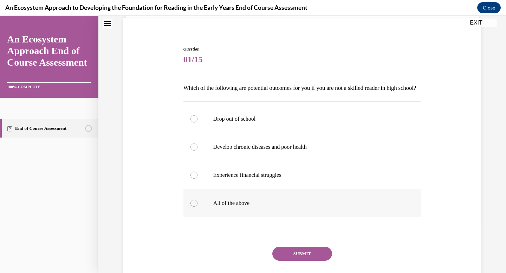
click at [195, 207] on div at bounding box center [193, 203] width 7 height 7
click at [195, 207] on input "All of the above" at bounding box center [193, 203] width 7 height 7
radio input "true"
click at [292, 261] on button "SUBMIT" at bounding box center [302, 254] width 60 height 14
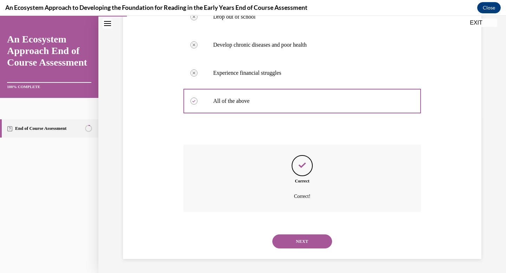
scroll to position [166, 0]
click at [296, 237] on button "NEXT" at bounding box center [302, 242] width 60 height 14
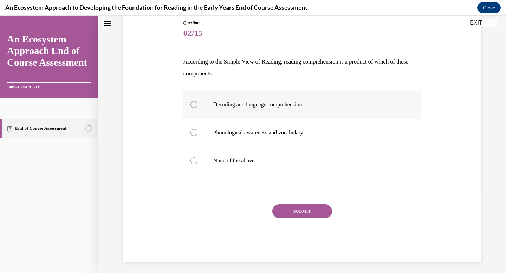
click at [195, 103] on div at bounding box center [193, 104] width 7 height 7
click at [195, 103] on input "Decoding and language comprehension" at bounding box center [193, 104] width 7 height 7
radio input "true"
click at [286, 213] on button "SUBMIT" at bounding box center [302, 211] width 60 height 14
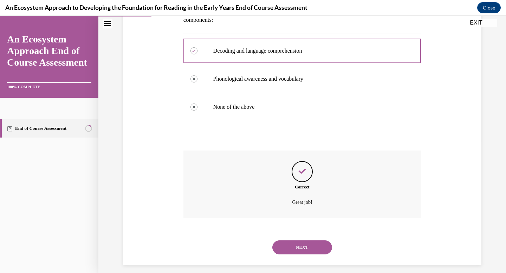
scroll to position [138, 0]
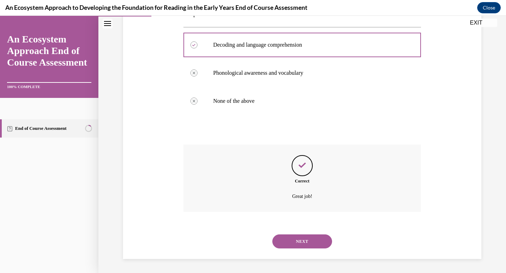
click at [296, 242] on button "NEXT" at bounding box center [302, 242] width 60 height 14
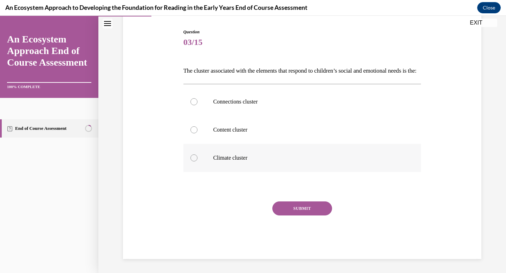
click at [195, 162] on div at bounding box center [193, 157] width 7 height 7
click at [195, 162] on input "Climate cluster" at bounding box center [193, 157] width 7 height 7
radio input "true"
click at [299, 212] on button "SUBMIT" at bounding box center [302, 209] width 60 height 14
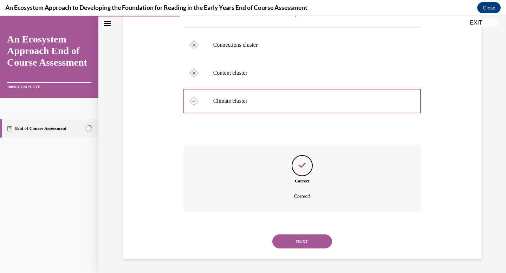
scroll to position [138, 0]
click at [298, 240] on button "NEXT" at bounding box center [302, 242] width 60 height 14
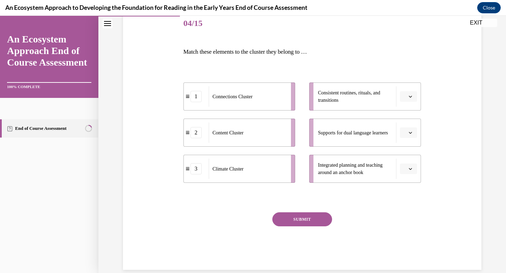
scroll to position [92, 0]
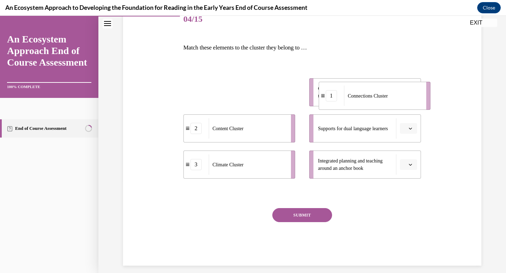
drag, startPoint x: 252, startPoint y: 97, endPoint x: 392, endPoint y: 102, distance: 139.8
click at [392, 102] on div "Connections Cluster" at bounding box center [383, 96] width 78 height 20
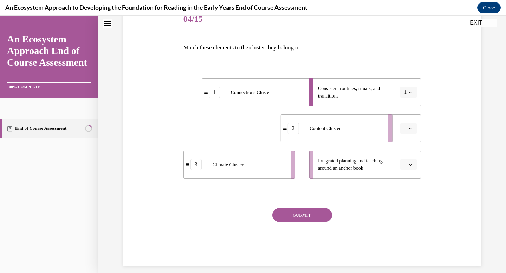
drag, startPoint x: 245, startPoint y: 132, endPoint x: 389, endPoint y: 134, distance: 144.0
click at [383, 134] on div "Content Cluster" at bounding box center [344, 128] width 78 height 20
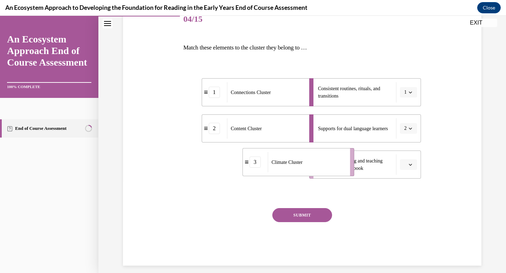
drag, startPoint x: 256, startPoint y: 169, endPoint x: 426, endPoint y: 166, distance: 169.6
click at [345, 166] on div "Climate Cluster" at bounding box center [307, 162] width 78 height 20
click at [310, 215] on button "SUBMIT" at bounding box center [302, 215] width 60 height 14
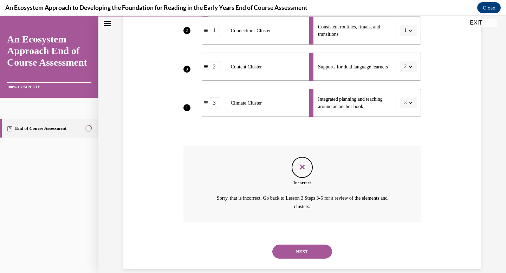
scroll to position [164, 0]
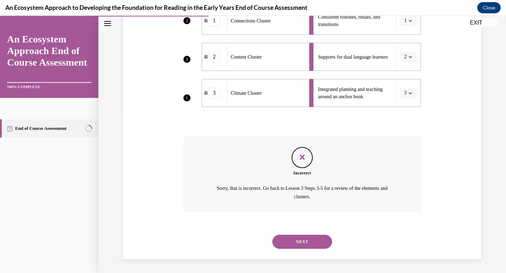
click at [285, 243] on button "NEXT" at bounding box center [302, 242] width 60 height 14
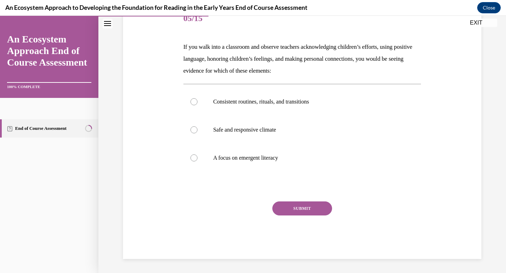
scroll to position [78, 0]
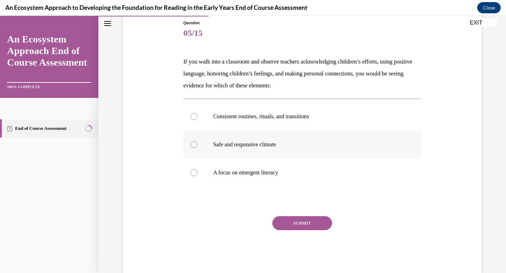
click at [195, 143] on div at bounding box center [193, 144] width 7 height 7
click at [195, 143] on input "Safe and responsive climate" at bounding box center [193, 144] width 7 height 7
radio input "true"
click at [325, 229] on button "SUBMIT" at bounding box center [302, 223] width 60 height 14
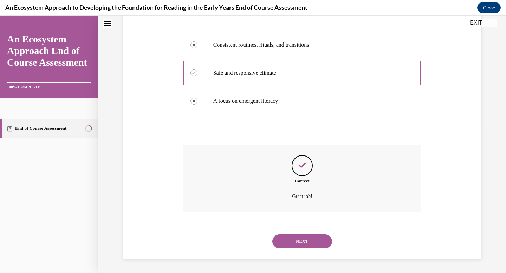
click at [301, 244] on button "NEXT" at bounding box center [302, 242] width 60 height 14
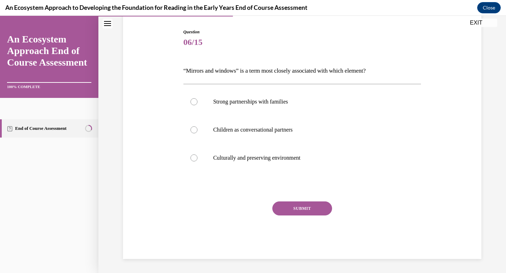
scroll to position [69, 0]
click at [190, 159] on div at bounding box center [193, 157] width 7 height 7
click at [190, 159] on input "Culturally and preserving environment" at bounding box center [193, 157] width 7 height 7
radio input "true"
click at [300, 207] on button "SUBMIT" at bounding box center [302, 209] width 60 height 14
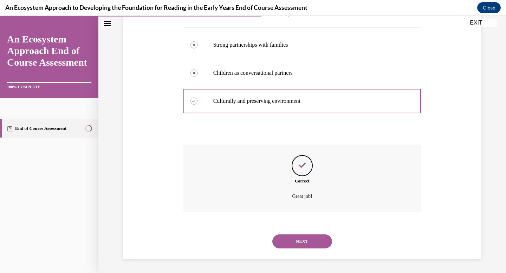
click at [299, 239] on button "NEXT" at bounding box center [302, 242] width 60 height 14
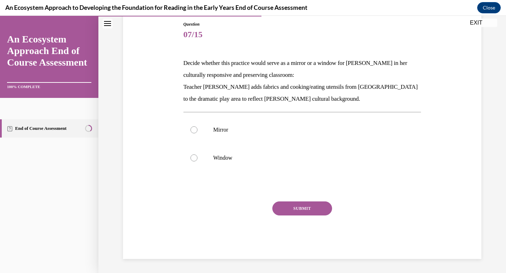
scroll to position [77, 0]
click at [193, 158] on div at bounding box center [193, 157] width 7 height 7
click at [193, 158] on input "Window" at bounding box center [193, 157] width 7 height 7
radio input "true"
click at [292, 206] on button "SUBMIT" at bounding box center [302, 209] width 60 height 14
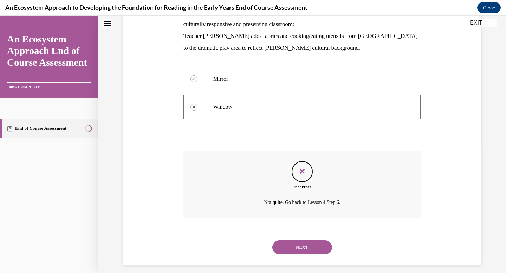
scroll to position [133, 0]
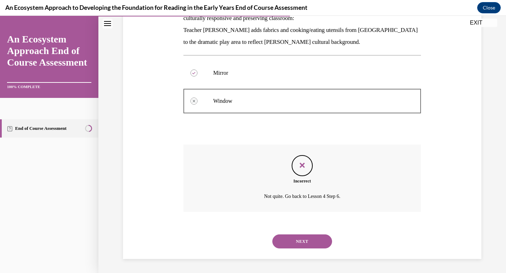
click at [289, 244] on button "NEXT" at bounding box center [302, 242] width 60 height 14
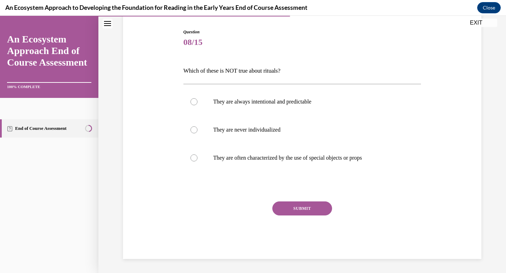
scroll to position [69, 0]
click at [193, 127] on div at bounding box center [193, 129] width 7 height 7
click at [193, 127] on input "They are never individualized" at bounding box center [193, 129] width 7 height 7
radio input "true"
click at [322, 211] on button "SUBMIT" at bounding box center [302, 209] width 60 height 14
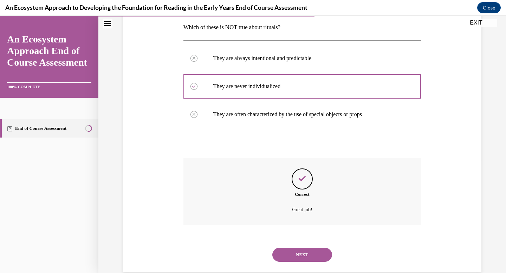
scroll to position [126, 0]
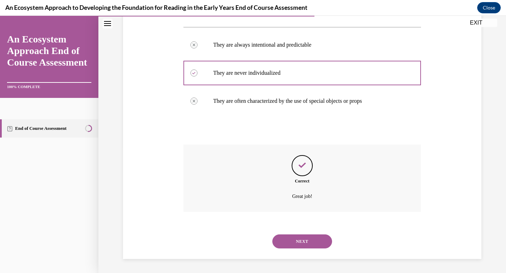
click at [301, 239] on button "NEXT" at bounding box center [302, 242] width 60 height 14
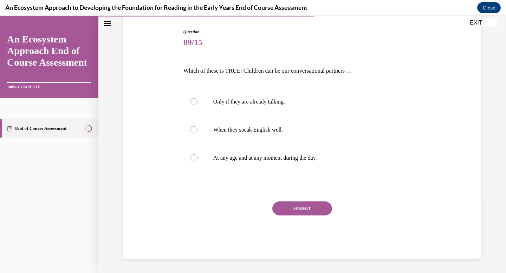
scroll to position [69, 0]
click at [193, 161] on div at bounding box center [193, 157] width 7 height 7
click at [193, 161] on input "At any age and at any moment during the day." at bounding box center [193, 157] width 7 height 7
radio input "true"
click at [296, 210] on button "SUBMIT" at bounding box center [302, 209] width 60 height 14
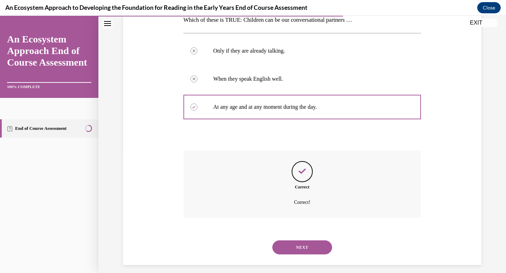
scroll to position [126, 0]
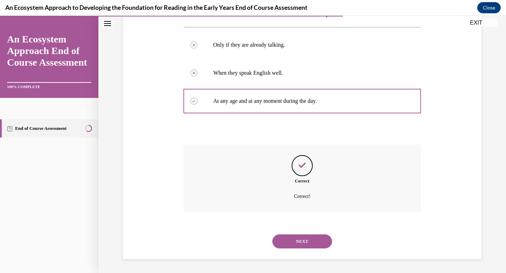
click at [293, 245] on button "NEXT" at bounding box center [302, 242] width 60 height 14
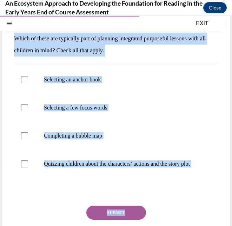
scroll to position [69, 0]
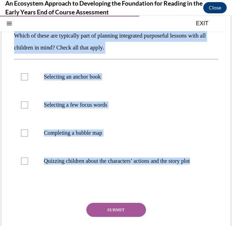
drag, startPoint x: 14, startPoint y: 101, endPoint x: 145, endPoint y: 183, distance: 154.3
click at [145, 183] on div "Question 10/15 Which of these are typically part of planning integrated purpose…" at bounding box center [116, 130] width 204 height 262
copy div "Which of these are typically part of planning integrated purposeful lessons wit…"
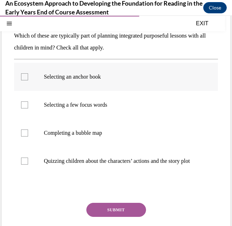
click at [25, 78] on div at bounding box center [24, 76] width 7 height 7
click at [25, 78] on input "Selecting an anchor book" at bounding box center [24, 76] width 7 height 7
checkbox input "true"
click at [28, 100] on label "Selecting a few focus words" at bounding box center [116, 105] width 204 height 28
click at [28, 101] on input "Selecting a few focus words" at bounding box center [24, 104] width 7 height 7
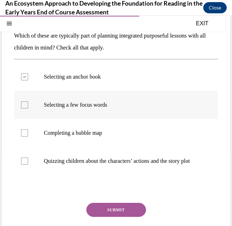
checkbox input "true"
click at [24, 128] on label "Completing a bubble map" at bounding box center [116, 133] width 204 height 28
click at [24, 130] on input "Completing a bubble map" at bounding box center [24, 133] width 7 height 7
checkbox input "true"
click at [124, 217] on button "SUBMIT" at bounding box center [116, 210] width 60 height 14
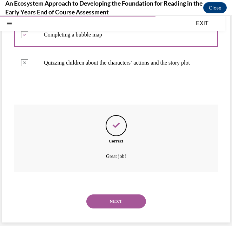
scroll to position [174, 0]
click at [117, 205] on button "NEXT" at bounding box center [116, 202] width 60 height 14
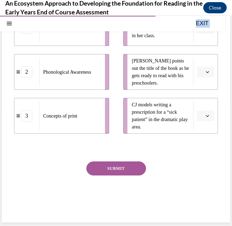
scroll to position [135, 0]
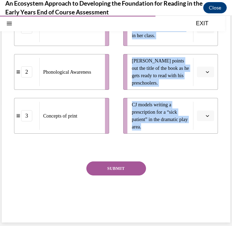
drag, startPoint x: 11, startPoint y: 72, endPoint x: 165, endPoint y: 151, distance: 173.5
click at [165, 151] on div "Question 11/15 Match these teacher-planned activities to the emergent literacy …" at bounding box center [116, 76] width 229 height 292
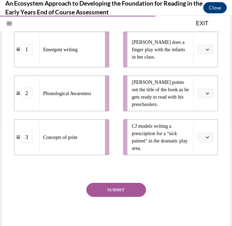
click at [177, 171] on div "Question 11/15 Match these teacher-planned activities to the emergent literacy …" at bounding box center [116, 103] width 204 height 275
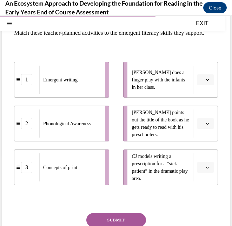
scroll to position [73, 0]
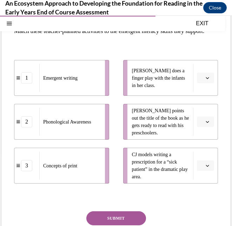
click at [211, 83] on button "button" at bounding box center [205, 78] width 17 height 11
click at [200, 165] on li "CJ models writing a prescription for a “sick patient” in the dramatic play area." at bounding box center [170, 166] width 95 height 36
click at [203, 169] on span "Please select an option" at bounding box center [202, 165] width 2 height 7
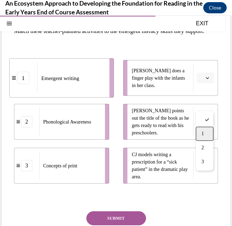
click at [202, 137] on div "1" at bounding box center [205, 134] width 18 height 14
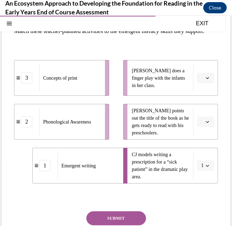
click at [210, 83] on button "button" at bounding box center [205, 78] width 17 height 11
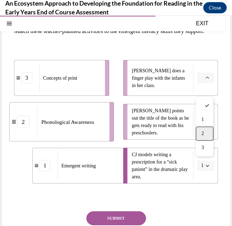
click at [205, 132] on div "2" at bounding box center [205, 134] width 18 height 14
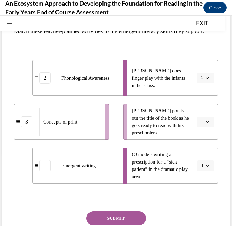
click at [207, 127] on button "button" at bounding box center [205, 122] width 17 height 11
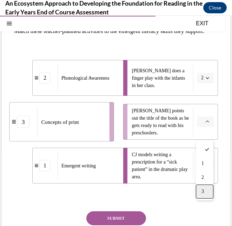
click at [206, 187] on div "3" at bounding box center [205, 192] width 18 height 14
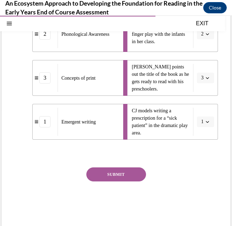
click at [125, 182] on button "SUBMIT" at bounding box center [116, 174] width 60 height 14
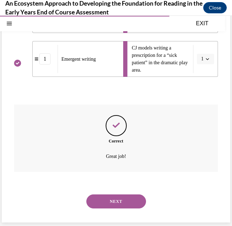
scroll to position [192, 0]
click at [127, 202] on button "NEXT" at bounding box center [116, 202] width 60 height 14
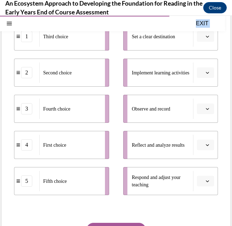
scroll to position [172, 0]
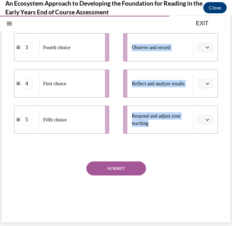
drag, startPoint x: 10, startPoint y: 33, endPoint x: 180, endPoint y: 149, distance: 206.4
click at [180, 149] on div "Question 12/15 Put the steps of the progress monitoring process in the right or…" at bounding box center [116, 51] width 229 height 341
copy div "Put the steps of the progress monitoring process in the right order! 1 Third ch…"
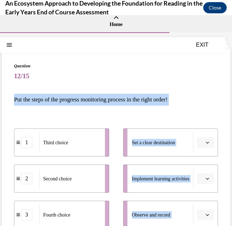
scroll to position [0, 0]
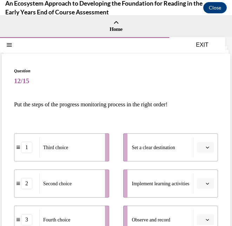
click at [94, 86] on span "12/15" at bounding box center [116, 81] width 204 height 14
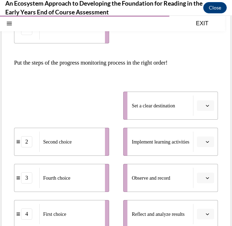
scroll to position [33, 0]
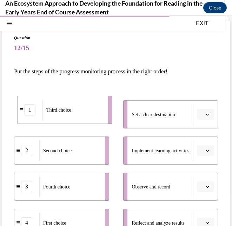
drag, startPoint x: 19, startPoint y: 49, endPoint x: 22, endPoint y: 123, distance: 74.5
click at [22, 123] on li "1 Third choice" at bounding box center [64, 110] width 95 height 28
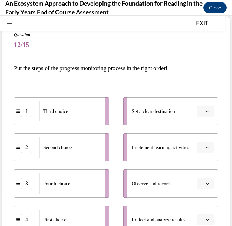
scroll to position [37, 0]
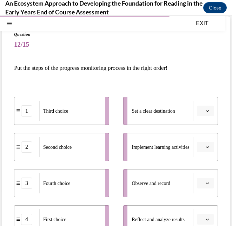
click at [205, 113] on button "button" at bounding box center [205, 111] width 17 height 11
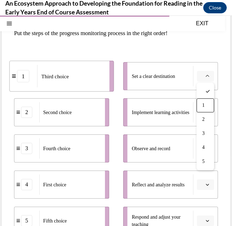
scroll to position [69, 0]
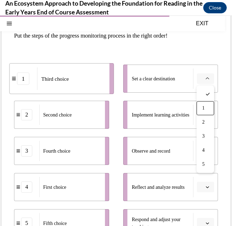
click at [126, 61] on div "1 Third choice 2 Second choice 3 Fourth choice 4 First choice 5 Fifth choice Se…" at bounding box center [116, 144] width 204 height 187
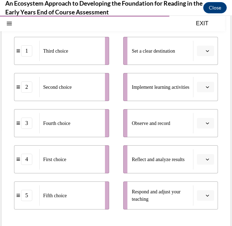
scroll to position [99, 0]
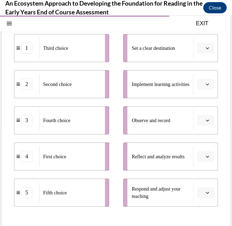
click at [27, 162] on li "4 First choice" at bounding box center [61, 157] width 95 height 28
click at [27, 160] on div "4" at bounding box center [26, 156] width 11 height 11
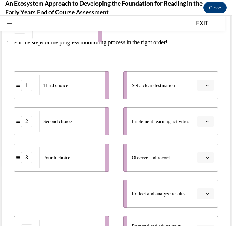
scroll to position [57, 0]
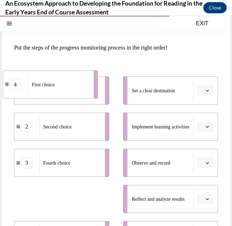
drag, startPoint x: 18, startPoint y: 159, endPoint x: 8, endPoint y: 92, distance: 68.2
click at [8, 92] on li "4 First choice" at bounding box center [50, 85] width 95 height 28
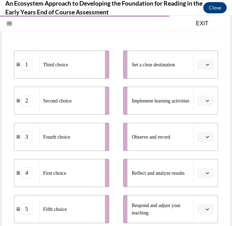
scroll to position [73, 0]
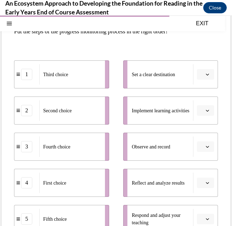
click at [209, 73] on icon "button" at bounding box center [208, 75] width 4 height 4
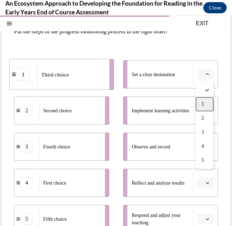
click at [206, 105] on div "1" at bounding box center [205, 104] width 18 height 14
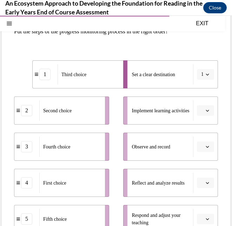
click at [208, 113] on button "button" at bounding box center [205, 110] width 17 height 11
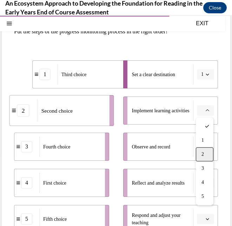
click at [207, 153] on div "2" at bounding box center [205, 154] width 18 height 14
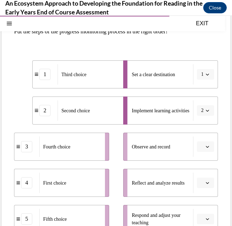
click at [208, 146] on icon "button" at bounding box center [208, 147] width 4 height 4
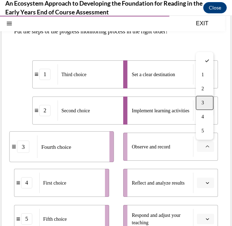
click at [204, 104] on span "3" at bounding box center [203, 103] width 2 height 6
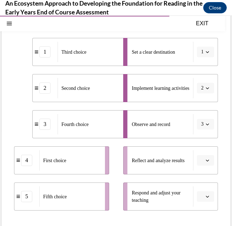
scroll to position [98, 0]
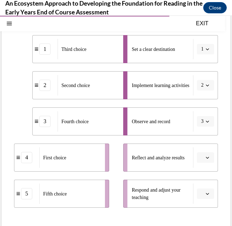
click at [205, 48] on span "button" at bounding box center [207, 49] width 5 height 5
click at [205, 69] on div at bounding box center [204, 65] width 18 height 14
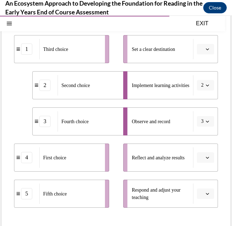
click at [205, 82] on button "2" at bounding box center [205, 85] width 17 height 11
click at [203, 106] on div at bounding box center [204, 101] width 18 height 14
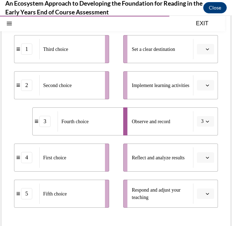
click at [204, 119] on button "3" at bounding box center [205, 121] width 17 height 11
click at [201, 138] on div at bounding box center [204, 137] width 18 height 14
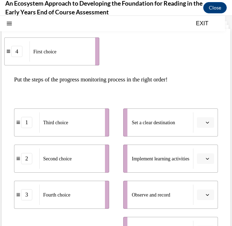
scroll to position [20, 0]
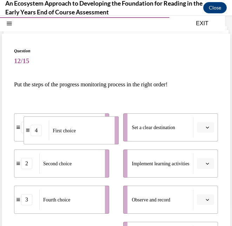
drag, startPoint x: 31, startPoint y: 150, endPoint x: 45, endPoint y: 134, distance: 20.9
click at [45, 134] on li "4 First choice" at bounding box center [71, 131] width 95 height 28
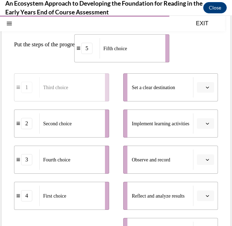
scroll to position [48, 0]
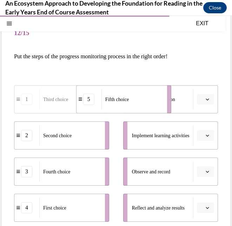
drag, startPoint x: 20, startPoint y: 121, endPoint x: 82, endPoint y: 103, distance: 64.7
click at [82, 103] on div "5" at bounding box center [89, 99] width 25 height 11
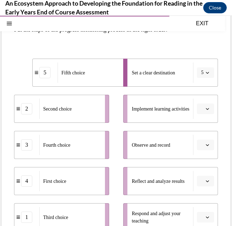
scroll to position [97, 0]
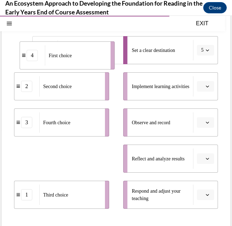
drag, startPoint x: 19, startPoint y: 166, endPoint x: 24, endPoint y: 62, distance: 104.4
click at [24, 62] on li "4 First choice" at bounding box center [67, 55] width 95 height 28
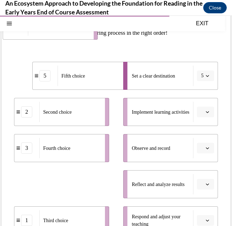
scroll to position [65, 0]
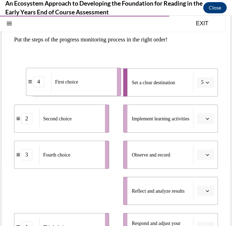
drag, startPoint x: 26, startPoint y: 164, endPoint x: 38, endPoint y: 85, distance: 79.9
click at [38, 85] on li "4 First choice" at bounding box center [73, 82] width 95 height 28
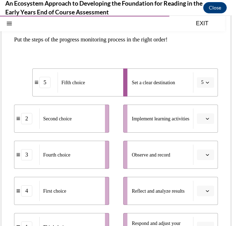
click at [217, 83] on li "Set a clear destination 5" at bounding box center [170, 82] width 95 height 28
click at [203, 82] on button "5" at bounding box center [205, 82] width 17 height 11
click at [201, 94] on div at bounding box center [204, 98] width 18 height 14
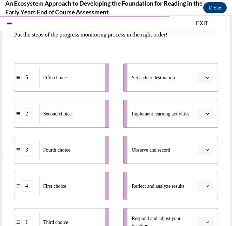
scroll to position [56, 0]
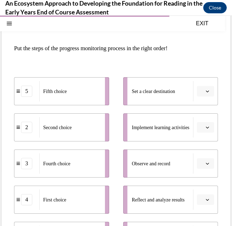
click at [209, 90] on span "button" at bounding box center [207, 91] width 5 height 5
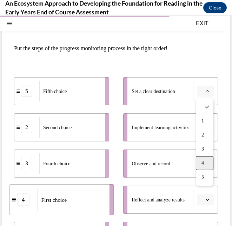
click at [207, 164] on div "4" at bounding box center [205, 163] width 18 height 14
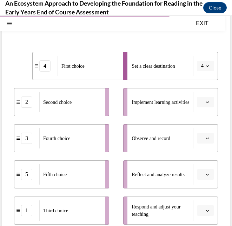
scroll to position [83, 0]
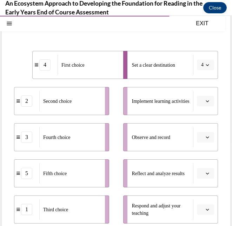
click at [206, 102] on icon "button" at bounding box center [208, 101] width 4 height 4
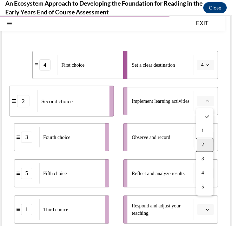
click at [202, 145] on span "2" at bounding box center [203, 145] width 2 height 6
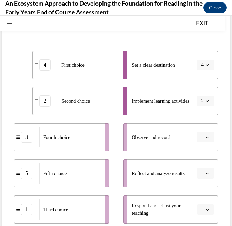
click at [205, 137] on span "button" at bounding box center [207, 137] width 5 height 5
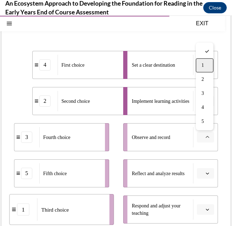
click at [202, 61] on div "1" at bounding box center [205, 65] width 18 height 14
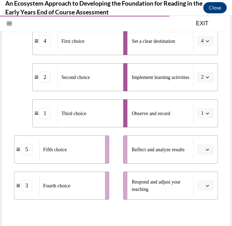
scroll to position [108, 0]
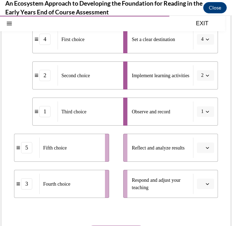
click at [206, 149] on icon "button" at bounding box center [208, 148] width 4 height 4
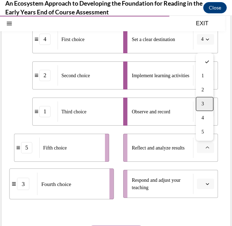
click at [203, 106] on span "3" at bounding box center [203, 104] width 2 height 6
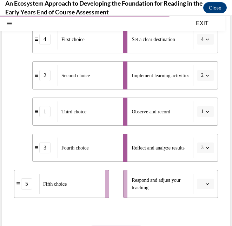
click at [206, 185] on icon "button" at bounding box center [208, 184] width 4 height 4
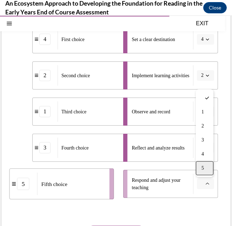
click at [203, 170] on span "5" at bounding box center [203, 168] width 2 height 6
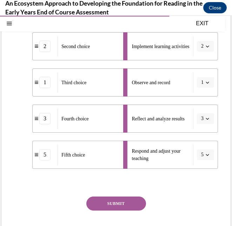
scroll to position [139, 0]
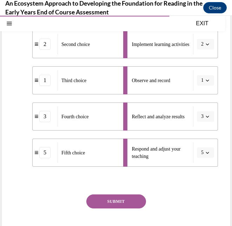
click at [124, 197] on button "SUBMIT" at bounding box center [116, 202] width 60 height 14
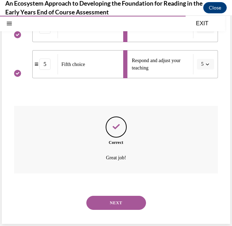
scroll to position [229, 0]
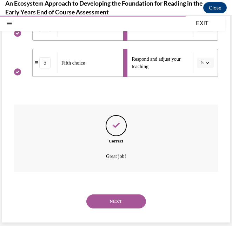
click at [120, 202] on button "NEXT" at bounding box center [116, 202] width 60 height 14
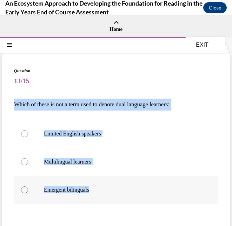
drag, startPoint x: 13, startPoint y: 103, endPoint x: 85, endPoint y: 203, distance: 123.1
click at [85, 203] on div "Question 13/15 Which of these is not a term used to denote dual language learne…" at bounding box center [116, 173] width 229 height 239
copy div "Which of these is not a term used to denote dual language learners: Limited Eng…"
click at [25, 135] on div at bounding box center [24, 133] width 7 height 7
click at [25, 135] on input "Limited English speakers" at bounding box center [24, 133] width 7 height 7
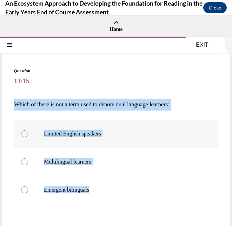
radio input "true"
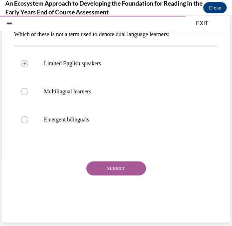
click at [111, 169] on button "SUBMIT" at bounding box center [116, 169] width 60 height 14
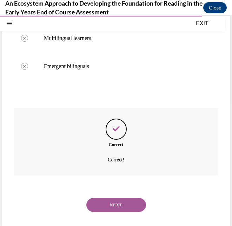
scroll to position [127, 0]
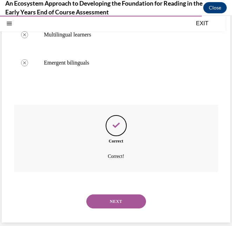
click at [112, 203] on button "NEXT" at bounding box center [116, 202] width 60 height 14
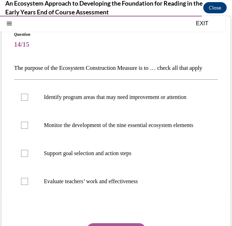
scroll to position [36, 0]
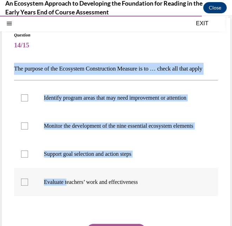
drag, startPoint x: 12, startPoint y: 72, endPoint x: 68, endPoint y: 191, distance: 131.6
click at [68, 191] on div "Question 14/15 The purpose of the Ecosystem Construction Measure is to … check …" at bounding box center [116, 151] width 229 height 267
click at [68, 186] on p "Evaluate teachers’ work and effectiveness" at bounding box center [122, 182] width 157 height 7
click at [28, 186] on input "Evaluate teachers’ work and effectiveness" at bounding box center [24, 182] width 7 height 7
drag, startPoint x: 13, startPoint y: 65, endPoint x: 100, endPoint y: 199, distance: 159.5
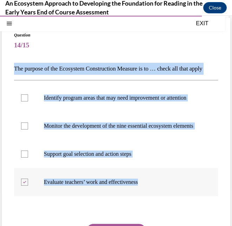
click at [100, 199] on div "Question 14/15 The purpose of the Ecosystem Construction Measure is to … check …" at bounding box center [116, 151] width 229 height 267
copy div "The purpose of the Ecosystem Construction Measure is to … check all that apply …"
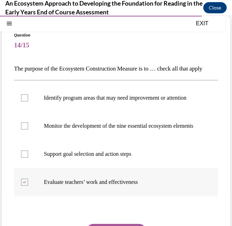
click at [25, 184] on icon at bounding box center [24, 182] width 3 height 2
click at [25, 186] on input "Evaluate teachers’ work and effectiveness" at bounding box center [24, 182] width 7 height 7
checkbox input "false"
click at [25, 101] on div at bounding box center [24, 97] width 7 height 7
click at [25, 101] on input "Identify program areas that may need improvement or attention" at bounding box center [24, 97] width 7 height 7
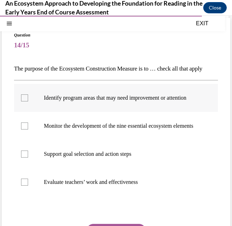
checkbox input "true"
click at [23, 126] on div at bounding box center [24, 126] width 7 height 7
click at [23, 126] on input "Monitor the development of the nine essential ecosystem elements" at bounding box center [24, 126] width 7 height 7
checkbox input "true"
click at [30, 168] on label "Support goal selection and action steps" at bounding box center [116, 154] width 204 height 28
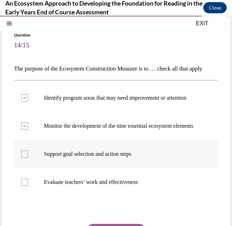
click at [28, 158] on input "Support goal selection and action steps" at bounding box center [24, 154] width 7 height 7
checkbox input "true"
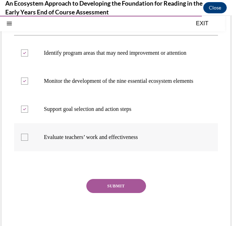
scroll to position [105, 0]
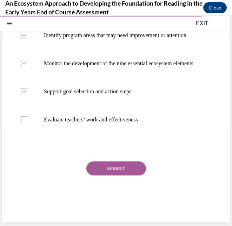
click at [112, 169] on button "SUBMIT" at bounding box center [116, 169] width 60 height 14
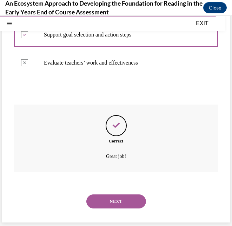
scroll to position [162, 0]
click at [114, 206] on button "NEXT" at bounding box center [116, 202] width 60 height 14
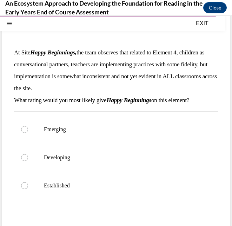
scroll to position [51, 0]
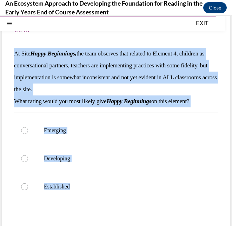
drag, startPoint x: 15, startPoint y: 54, endPoint x: 74, endPoint y: 220, distance: 176.4
click at [74, 220] on div "Question 15/15 At Site Happy Beginnings, the team observes that related to Elem…" at bounding box center [116, 151] width 204 height 269
copy div "At Site Happy Beginnings, the team observes that related to Element 4, children…"
click at [51, 162] on p "Developing" at bounding box center [122, 158] width 157 height 7
click at [28, 162] on input "Developing" at bounding box center [24, 158] width 7 height 7
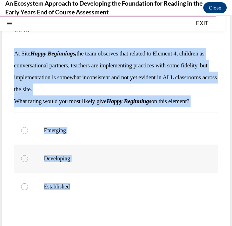
radio input "true"
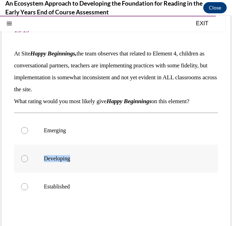
click at [51, 162] on p "Developing" at bounding box center [122, 158] width 157 height 7
click at [28, 162] on input "Developing" at bounding box center [24, 158] width 7 height 7
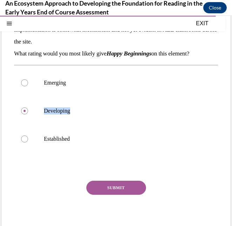
click at [98, 183] on button "SUBMIT" at bounding box center [116, 188] width 60 height 14
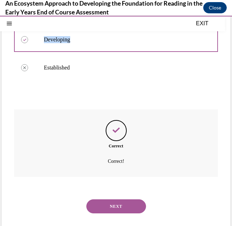
scroll to position [175, 0]
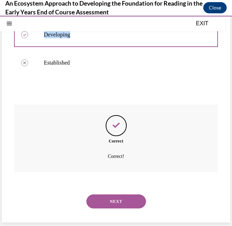
click at [109, 203] on button "NEXT" at bounding box center [116, 202] width 60 height 14
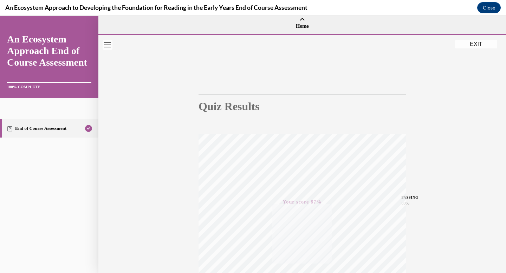
scroll to position [0, 0]
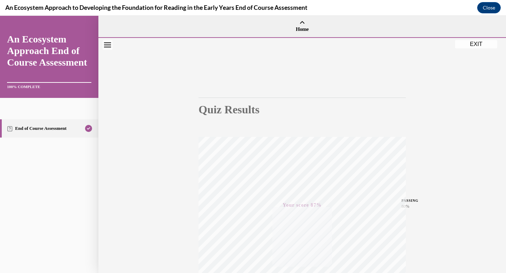
click at [479, 41] on button "EXIT" at bounding box center [476, 44] width 42 height 8
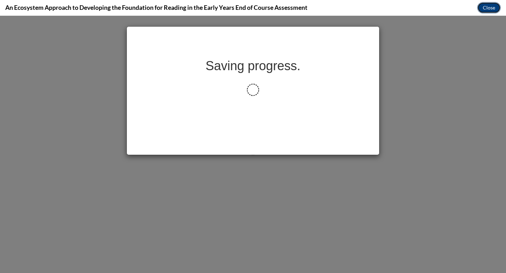
click at [487, 8] on button "Close" at bounding box center [489, 7] width 24 height 11
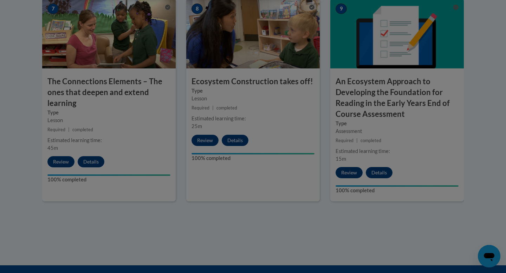
scroll to position [588, 0]
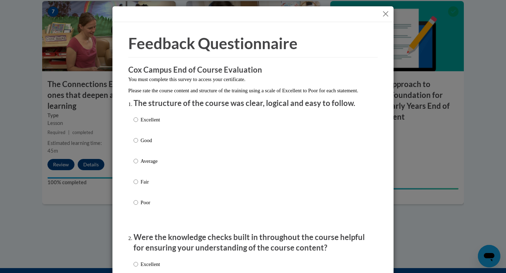
click at [138, 188] on label "Fair" at bounding box center [146, 187] width 26 height 19
click at [138, 186] on input "Fair" at bounding box center [135, 182] width 5 height 8
radio input "true"
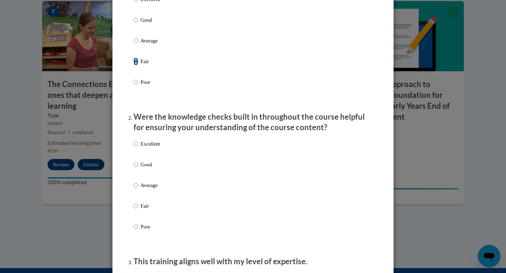
scroll to position [205, 0]
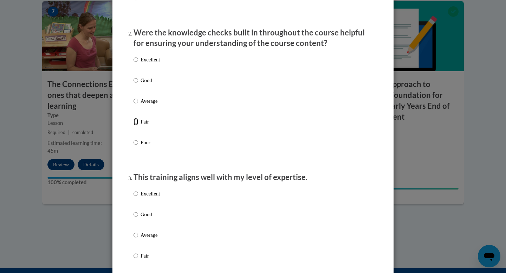
click at [138, 126] on input "Fair" at bounding box center [135, 122] width 5 height 8
radio input "true"
click at [137, 260] on input "Fair" at bounding box center [135, 256] width 5 height 8
radio input "true"
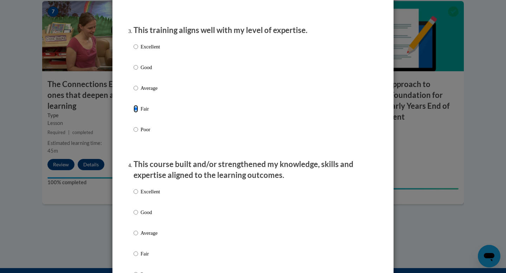
scroll to position [371, 0]
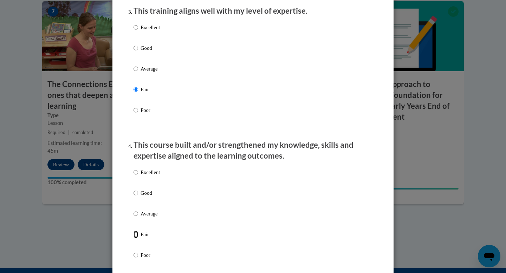
click at [137, 238] on input "Fair" at bounding box center [135, 235] width 5 height 8
radio input "true"
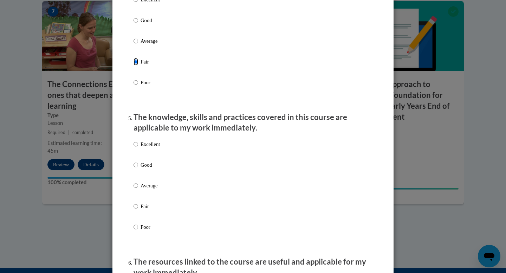
scroll to position [574, 0]
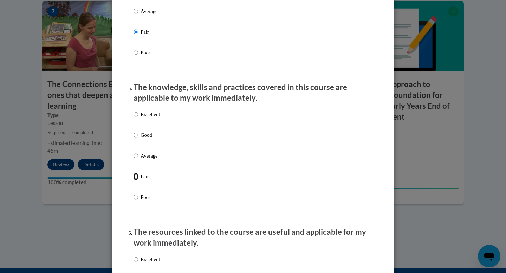
click at [137, 180] on input "Fair" at bounding box center [135, 177] width 5 height 8
radio input "true"
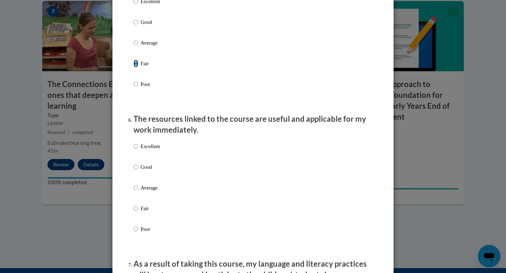
scroll to position [704, 0]
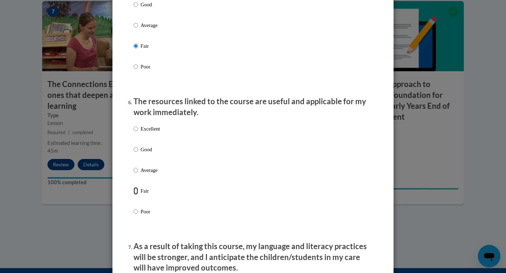
click at [138, 195] on input "Fair" at bounding box center [135, 191] width 5 height 8
radio input "true"
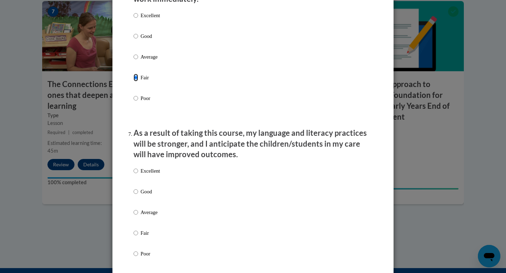
scroll to position [885, 0]
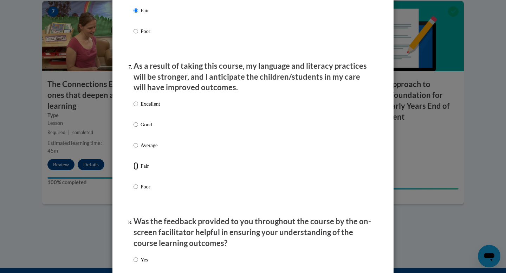
click at [136, 170] on input "Fair" at bounding box center [135, 166] width 5 height 8
radio input "true"
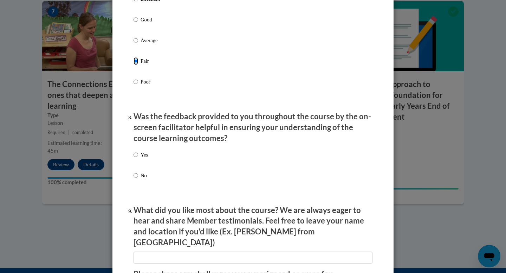
scroll to position [1037, 0]
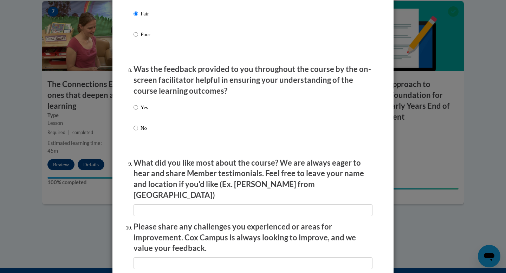
click at [138, 115] on label "Yes" at bounding box center [140, 113] width 14 height 19
click at [138, 111] on input "Yes" at bounding box center [135, 108] width 5 height 8
radio input "true"
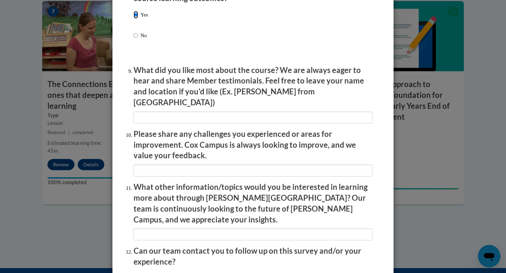
scroll to position [1187, 0]
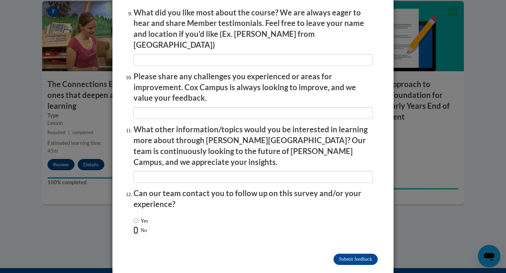
click at [137, 226] on input "No" at bounding box center [135, 230] width 5 height 8
radio input "true"
click at [336, 254] on input "Submit feedback" at bounding box center [355, 259] width 44 height 11
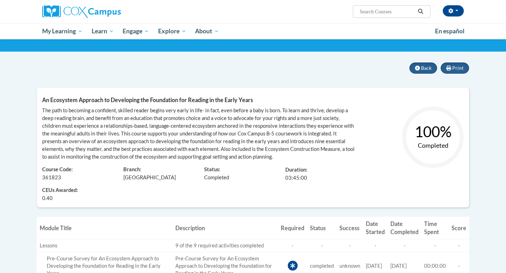
scroll to position [44, 0]
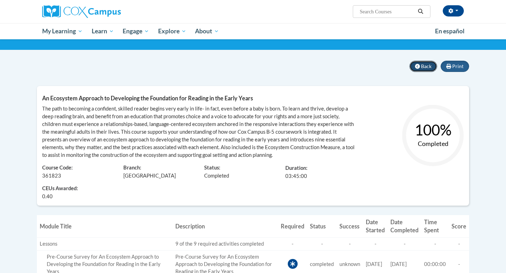
click at [427, 65] on span "Back" at bounding box center [426, 66] width 11 height 6
